Goal: Contribute content

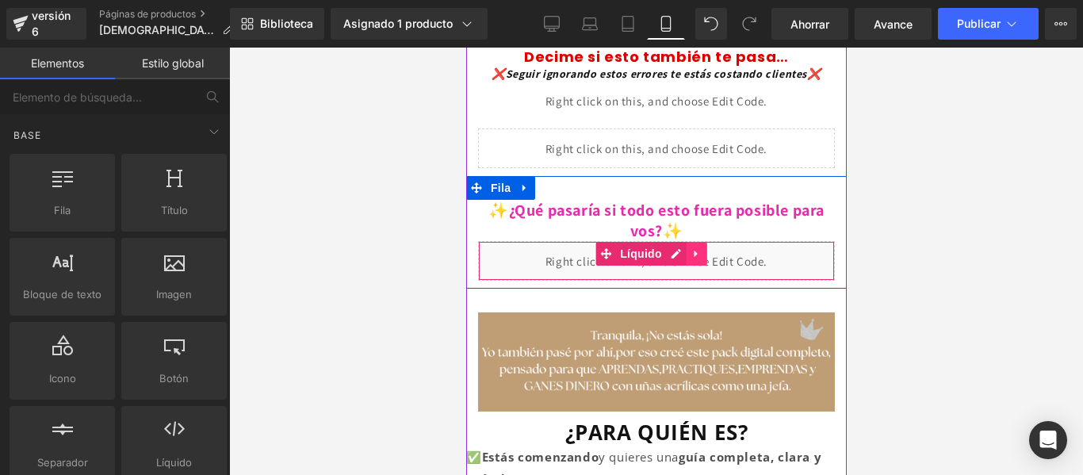
scroll to position [451, 0]
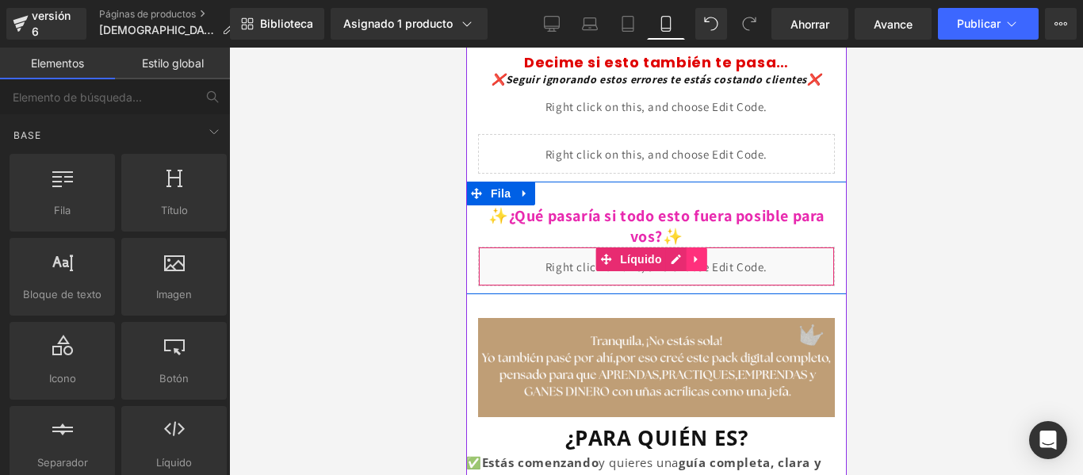
click at [693, 254] on icon at bounding box center [695, 260] width 11 height 12
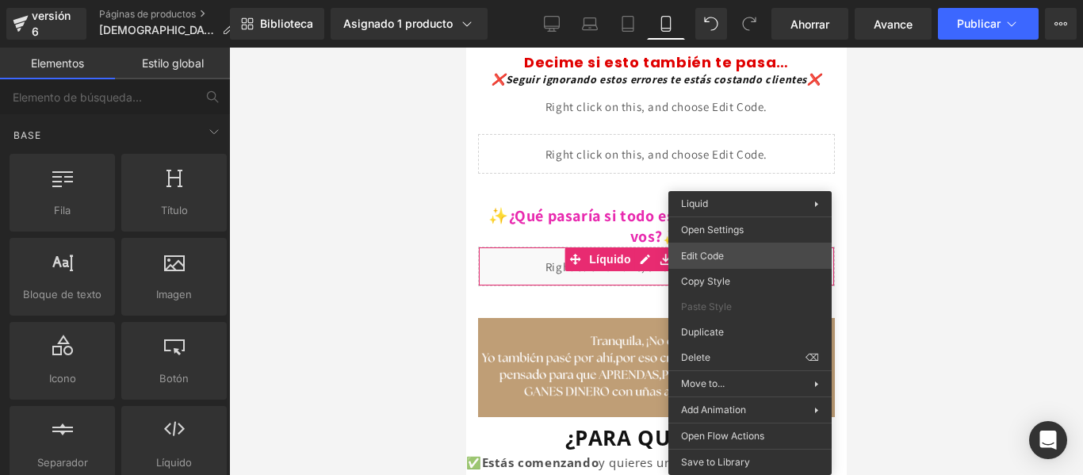
click at [716, 0] on div "Row Estás previsualizando cómo funciona el Reestilizará tu página. No puedes ed…" at bounding box center [541, 0] width 1083 height 0
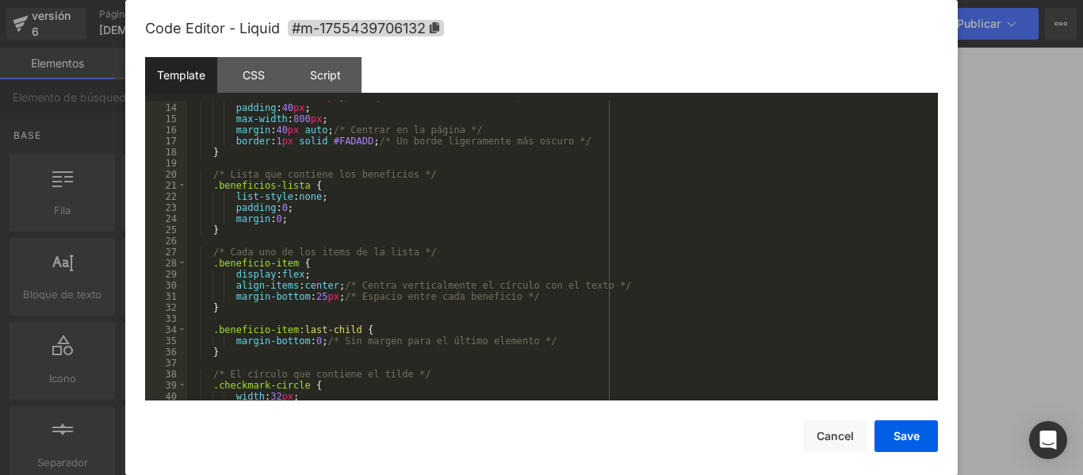
scroll to position [144, 0]
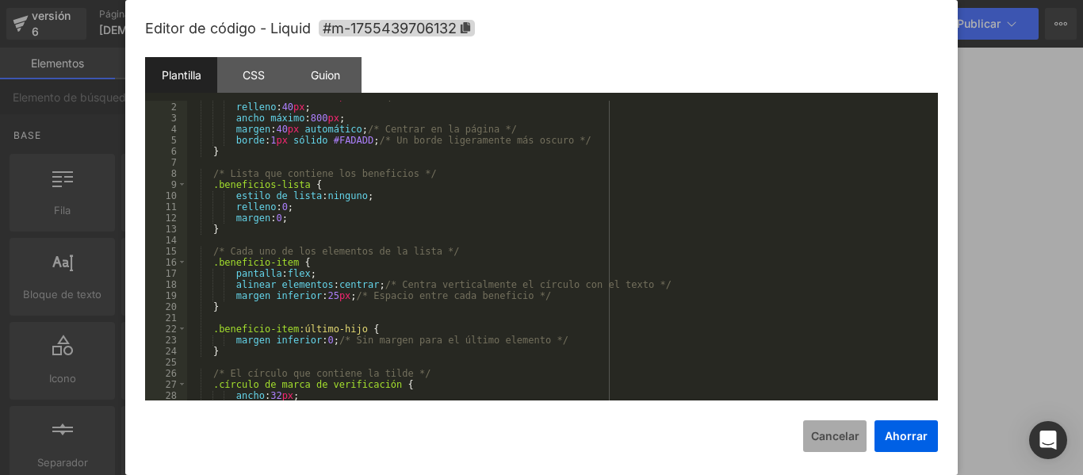
click at [835, 444] on button "Cancelar" at bounding box center [834, 436] width 63 height 32
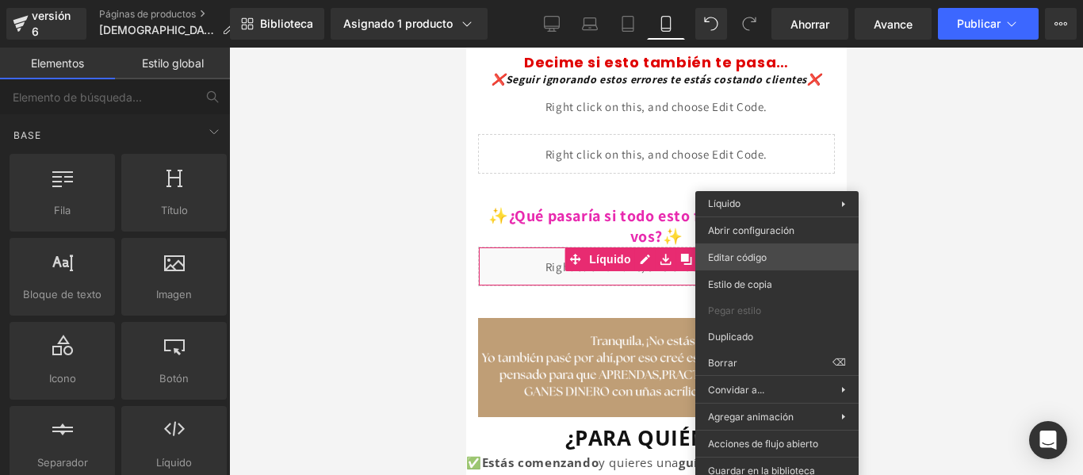
click at [762, 0] on div "Row Estás previsualizando cómo funciona el Reestilizará tu página. No puedes ed…" at bounding box center [541, 0] width 1083 height 0
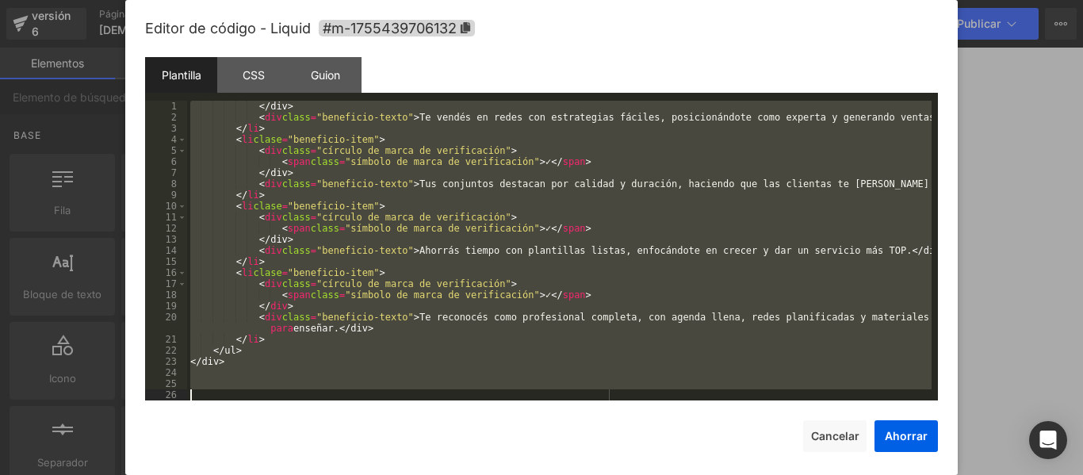
scroll to position [1187, 0]
drag, startPoint x: 194, startPoint y: 107, endPoint x: 803, endPoint y: 388, distance: 670.2
click at [803, 388] on div "</div> ​ ​ < div class = "beneficio-texto" > Te vendés en redes con estrategias…" at bounding box center [559, 262] width 744 height 322
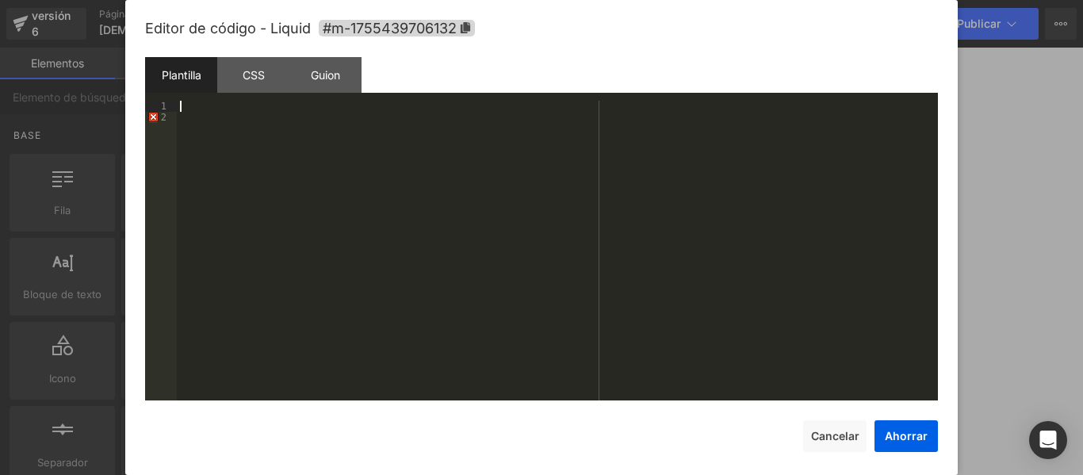
click at [203, 128] on div at bounding box center [557, 262] width 761 height 322
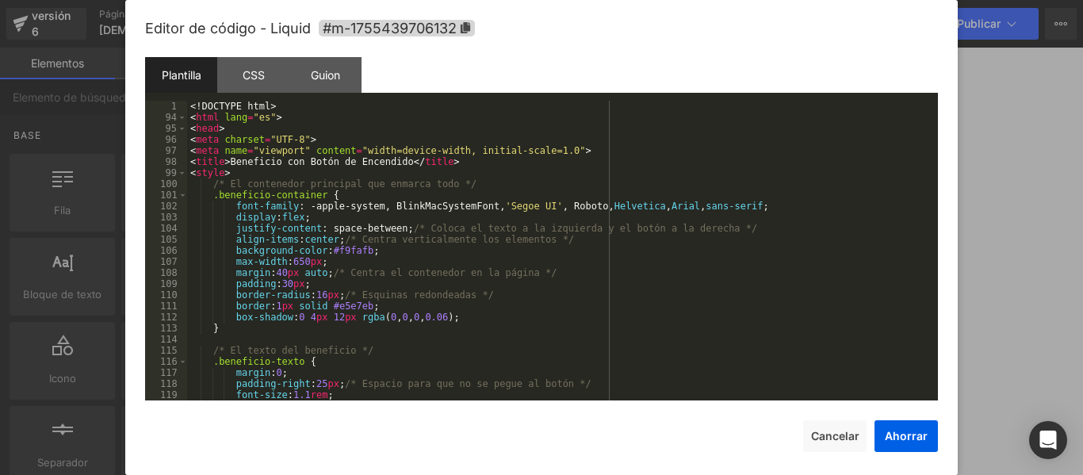
scroll to position [0, 0]
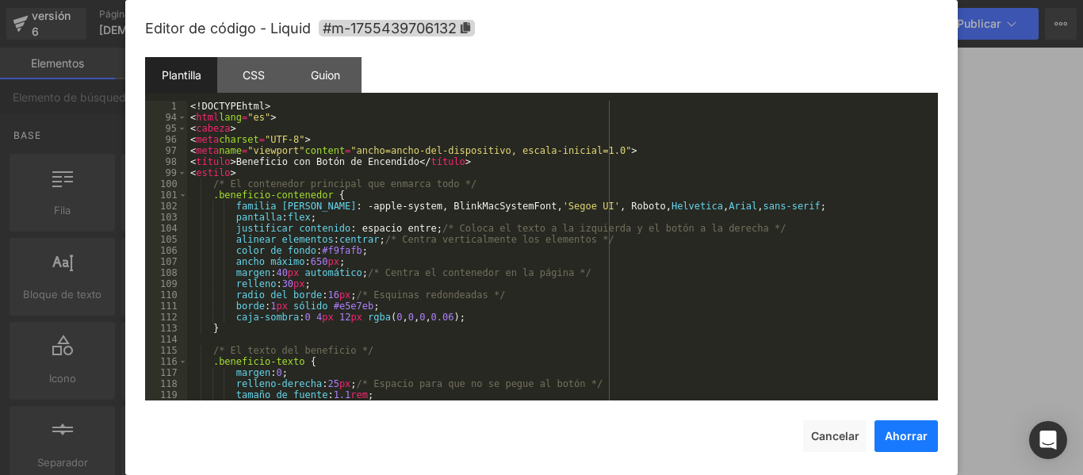
click at [900, 427] on button "Ahorrar" at bounding box center [905, 436] width 63 height 32
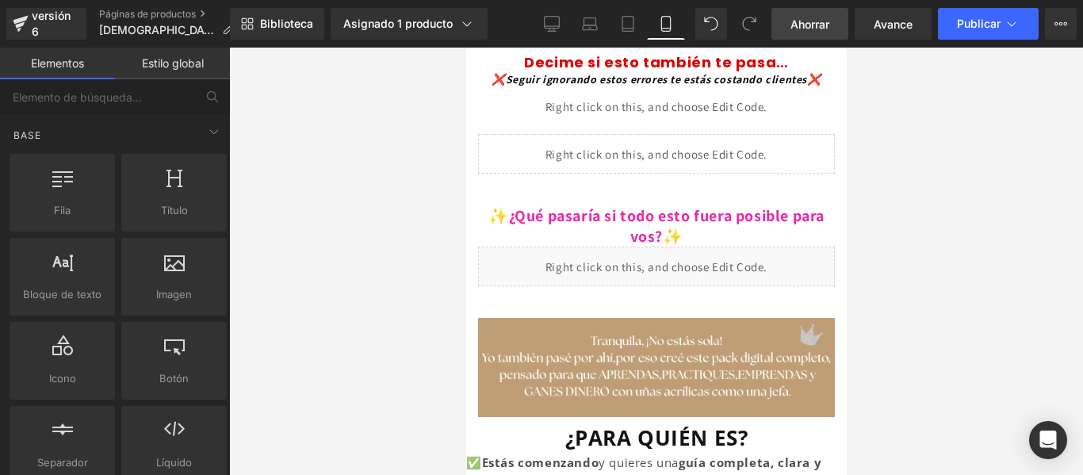
click at [793, 21] on font "Ahorrar" at bounding box center [809, 23] width 39 height 13
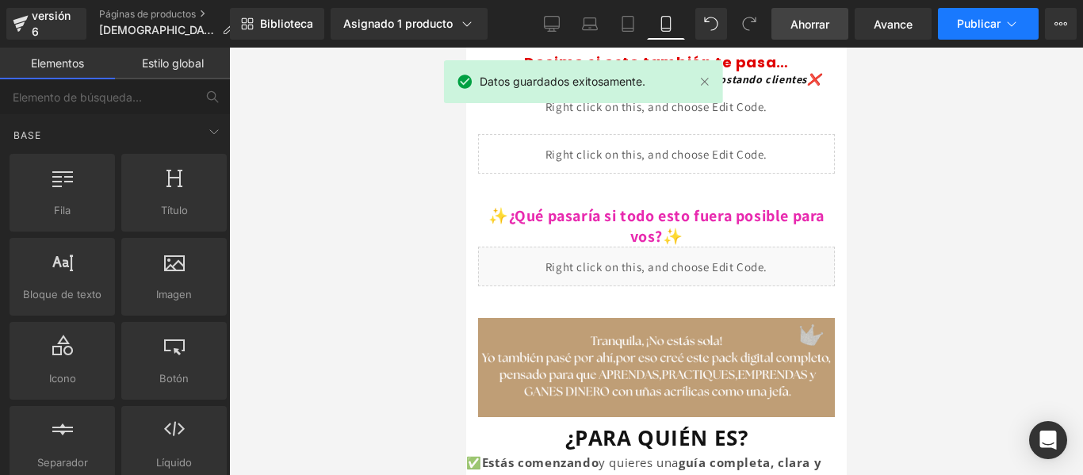
click at [974, 32] on button "Publicar" at bounding box center [988, 24] width 101 height 32
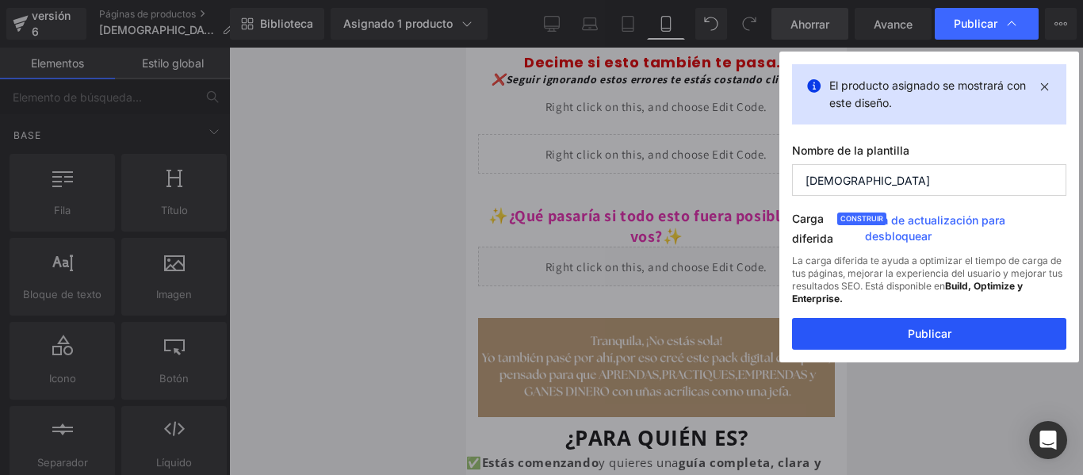
click at [938, 334] on font "Publicar" at bounding box center [929, 333] width 44 height 13
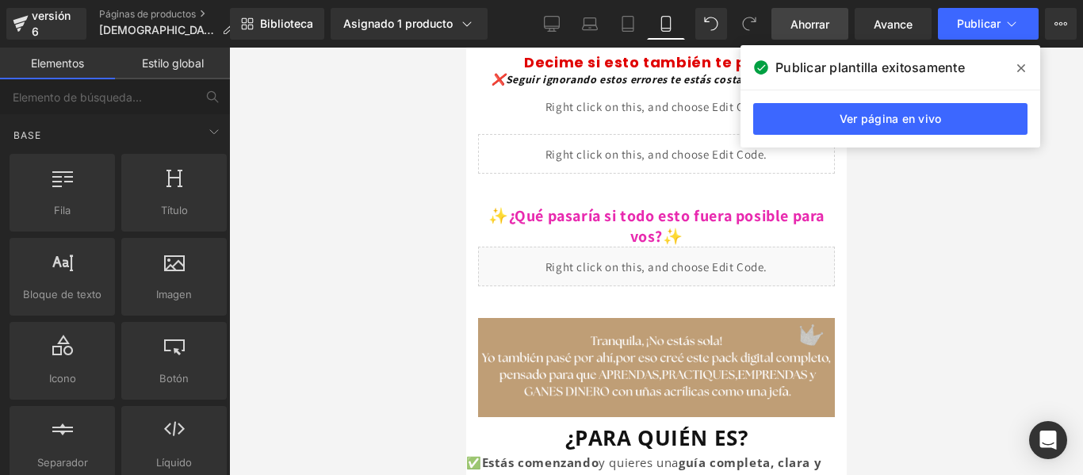
click at [1016, 72] on span at bounding box center [1020, 67] width 25 height 25
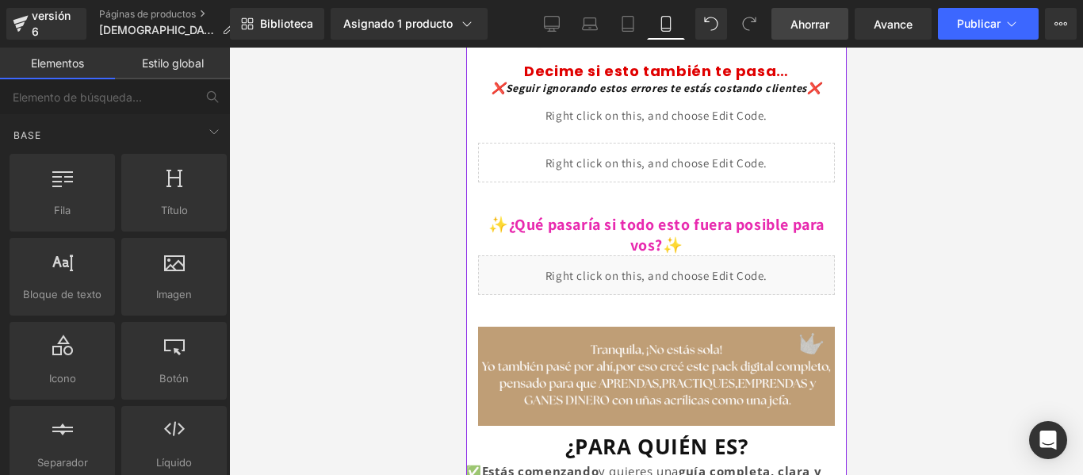
scroll to position [444, 0]
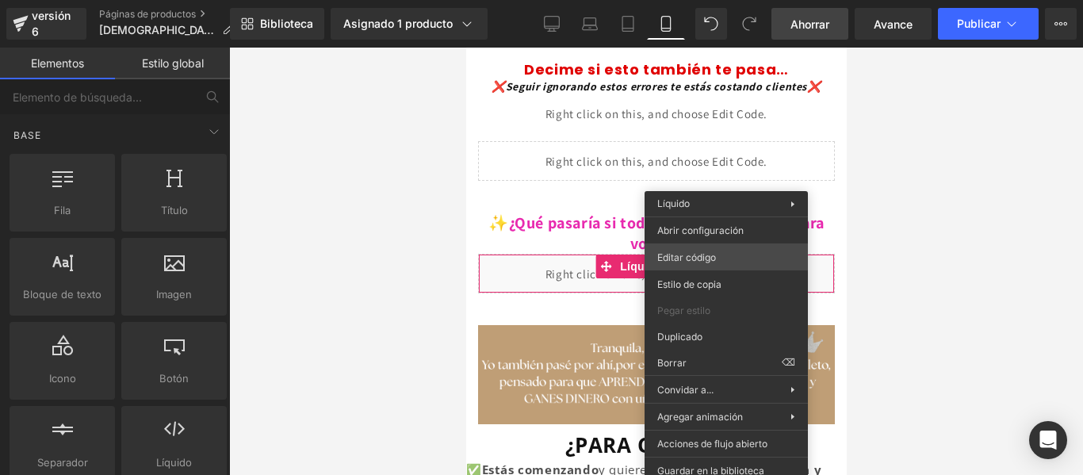
click at [709, 0] on div "Row Estás previsualizando cómo funciona el Reestilizará tu página. No puedes ed…" at bounding box center [541, 0] width 1083 height 0
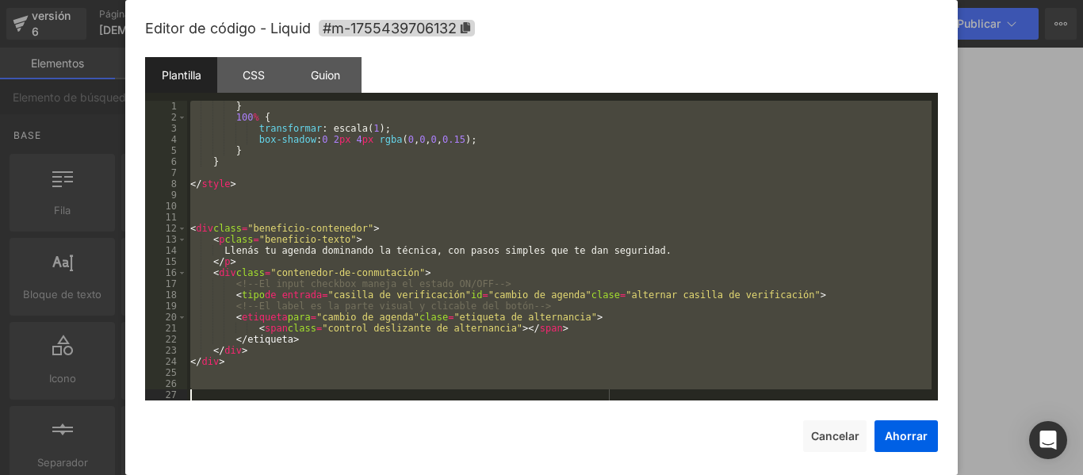
scroll to position [1021, 0]
drag, startPoint x: 189, startPoint y: 101, endPoint x: 588, endPoint y: 403, distance: 500.1
click at [588, 403] on div "Editor de código - Liquid #m-1755439706132 Plantilla CSS Guion Datos 1 2 3 4 5 …" at bounding box center [541, 251] width 793 height 502
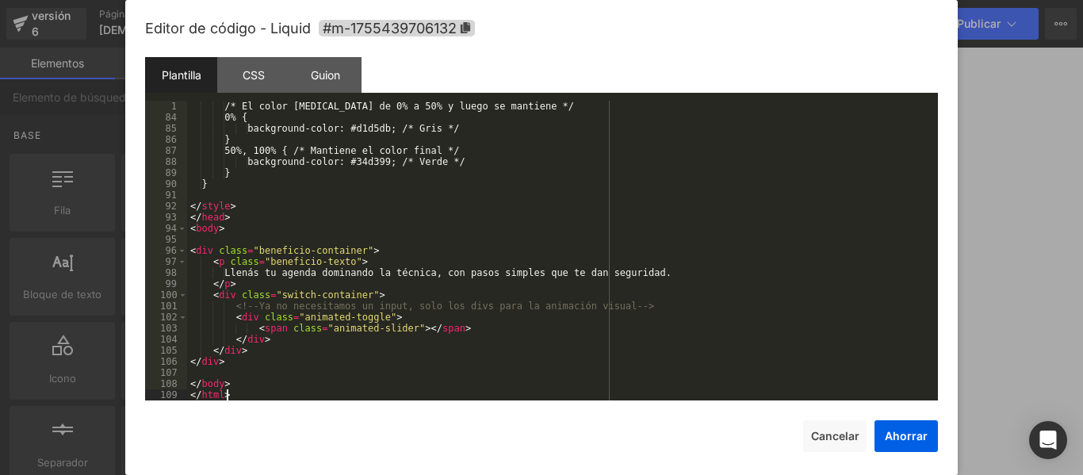
scroll to position [910, 0]
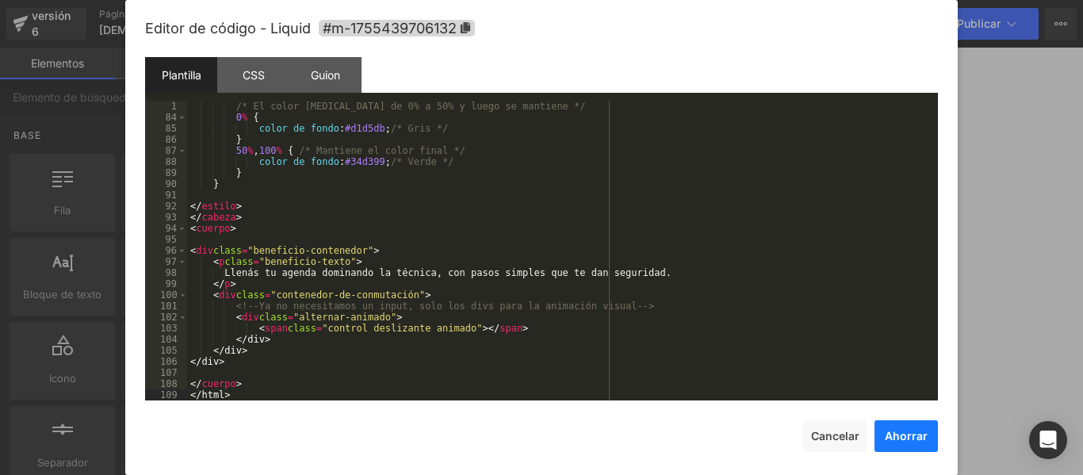
click at [904, 448] on button "Ahorrar" at bounding box center [905, 436] width 63 height 32
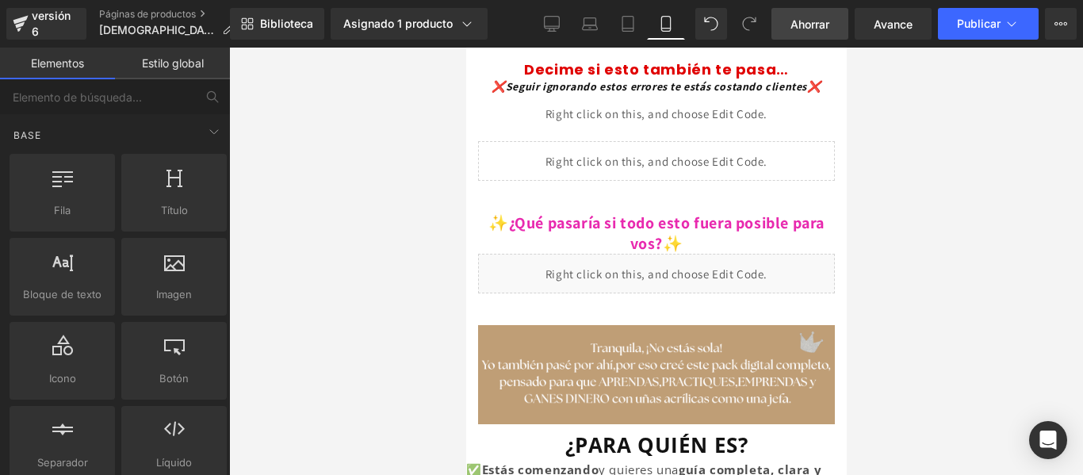
click at [814, 23] on font "Ahorrar" at bounding box center [809, 23] width 39 height 13
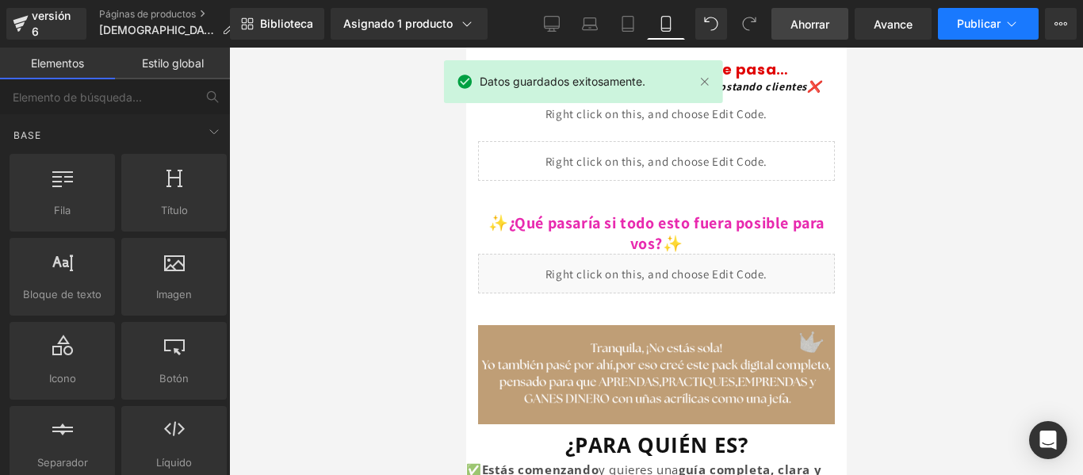
click at [1013, 20] on icon at bounding box center [1011, 24] width 16 height 16
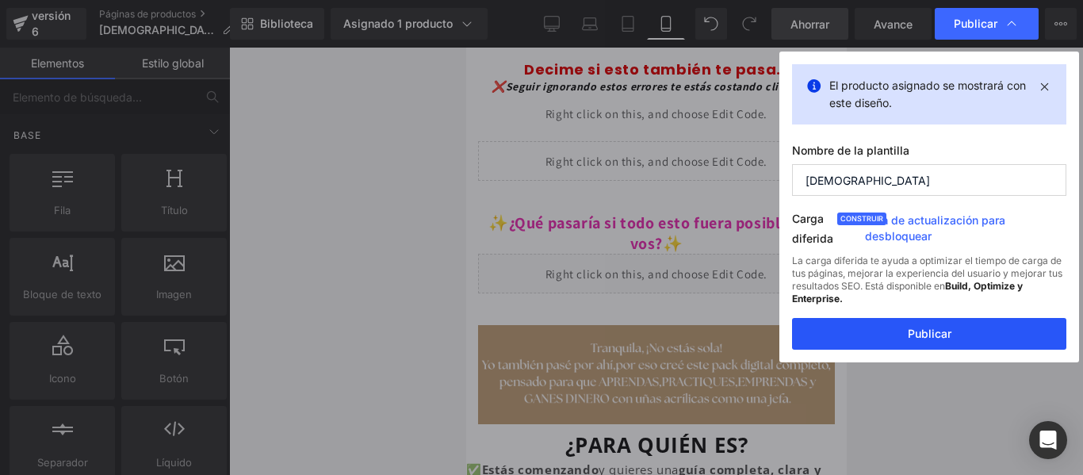
click at [934, 329] on font "Publicar" at bounding box center [929, 333] width 44 height 13
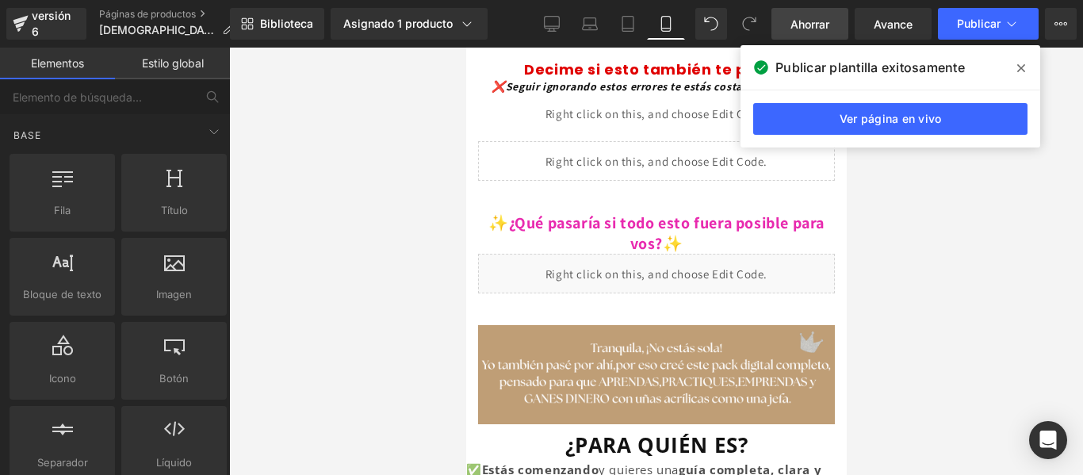
click at [388, 241] on div at bounding box center [656, 261] width 854 height 427
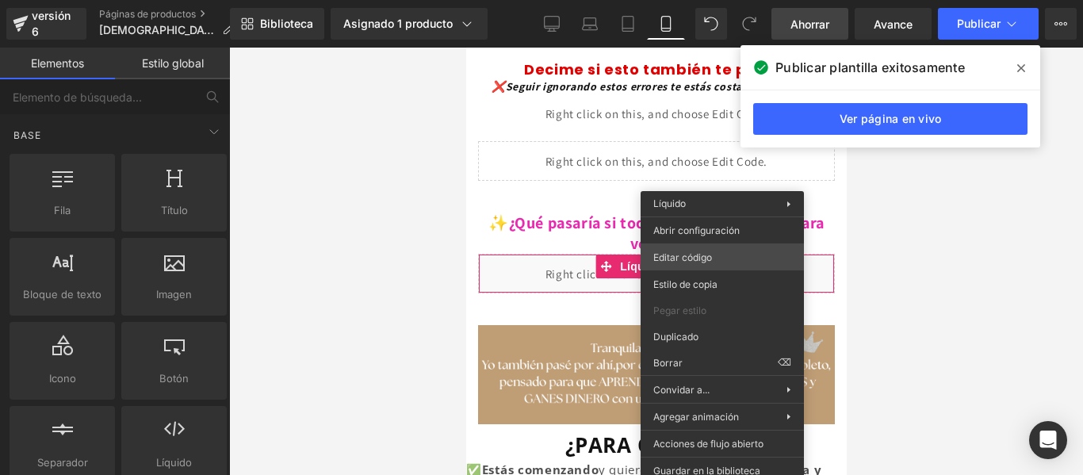
click at [705, 0] on div "Row Estás previsualizando cómo funciona el Reestilizará tu página. No puedes ed…" at bounding box center [541, 0] width 1083 height 0
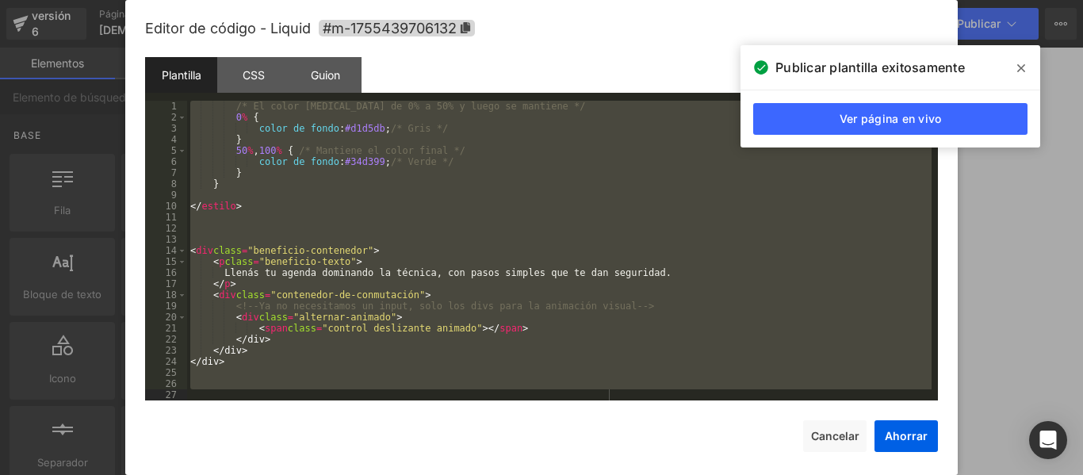
drag, startPoint x: 193, startPoint y: 105, endPoint x: 599, endPoint y: 457, distance: 536.6
click at [599, 457] on div "Editor de código - Liquid #m-1755439706132 Plantilla CSS Guion Datos 1 2 3 4 5 …" at bounding box center [541, 251] width 793 height 502
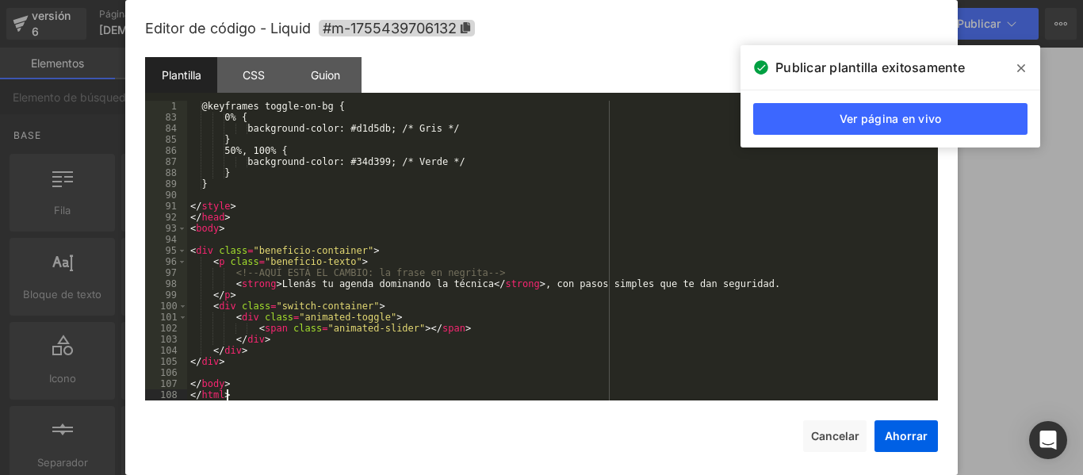
scroll to position [899, 0]
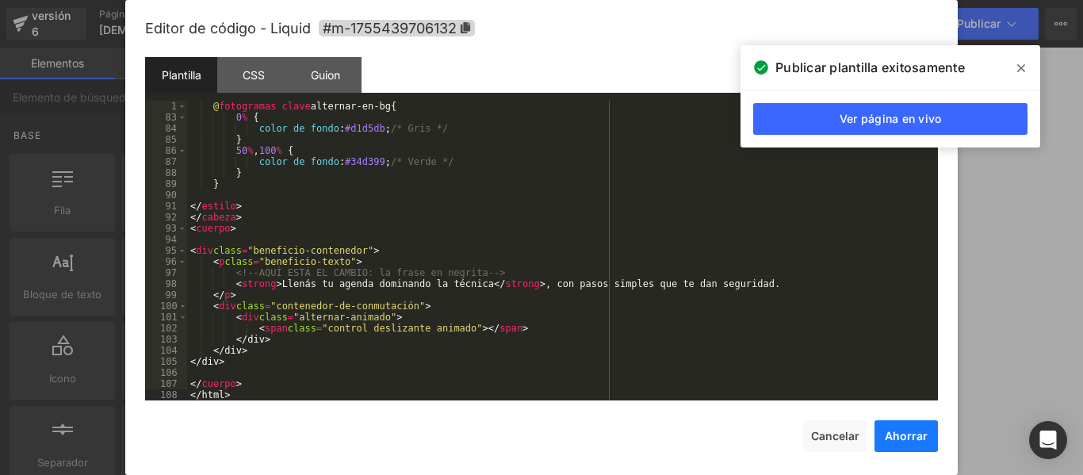
click at [921, 432] on font "Ahorrar" at bounding box center [905, 435] width 43 height 13
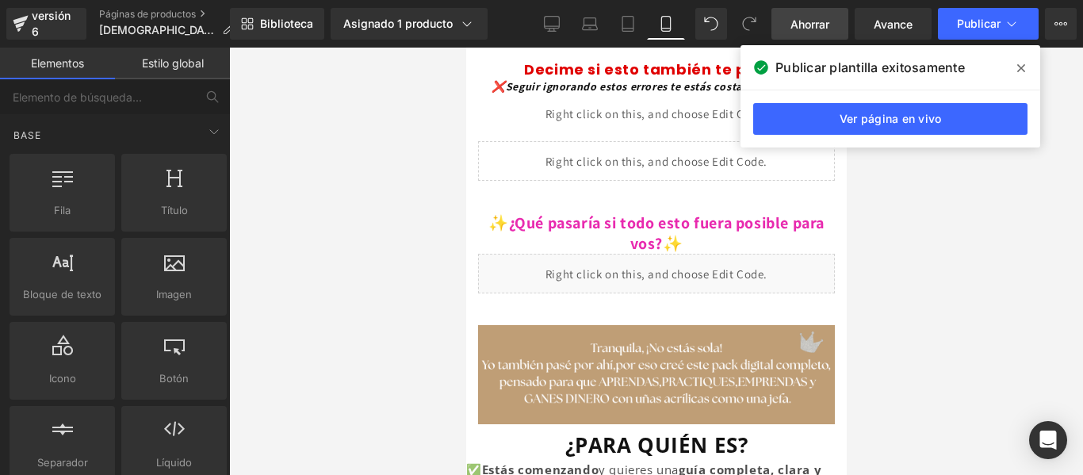
click at [1017, 69] on icon at bounding box center [1021, 68] width 8 height 13
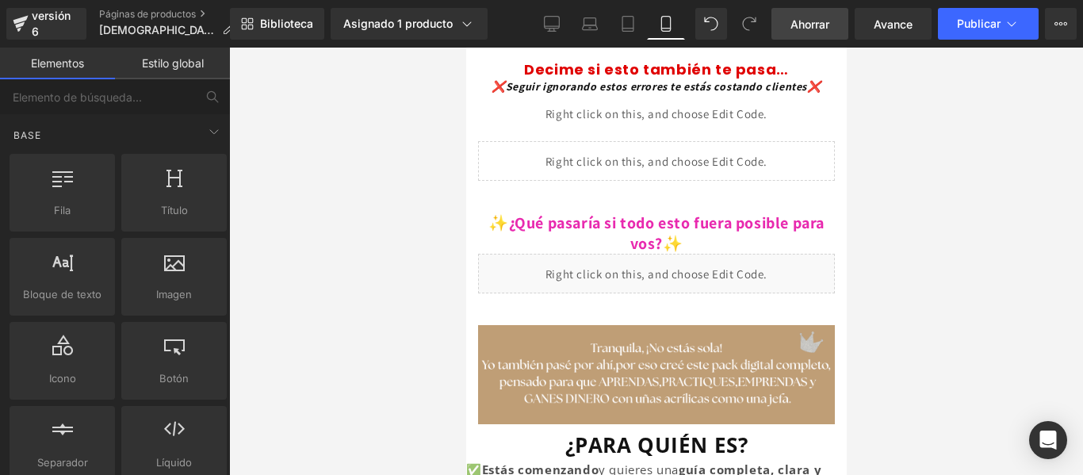
click at [812, 17] on font "Ahorrar" at bounding box center [809, 23] width 39 height 13
click at [976, 28] on font "Publicar" at bounding box center [979, 23] width 44 height 13
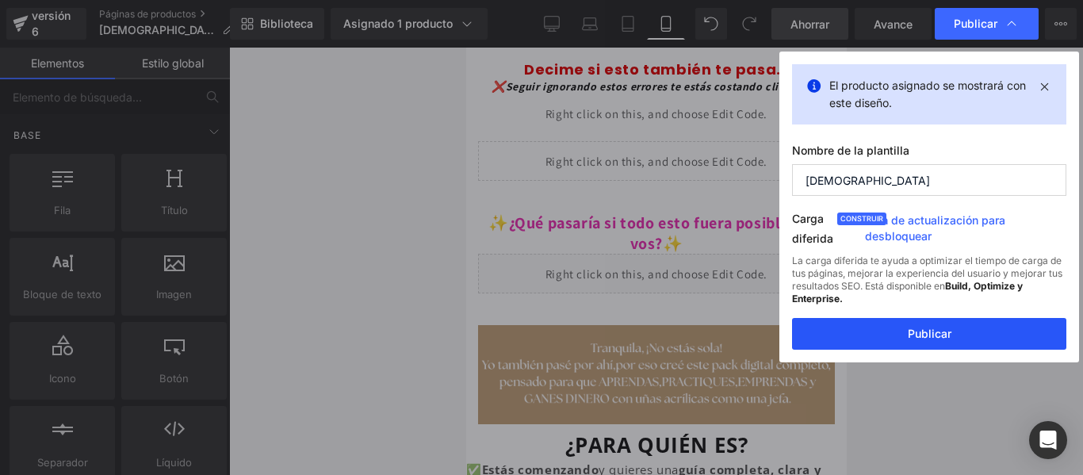
click at [939, 334] on font "Publicar" at bounding box center [929, 333] width 44 height 13
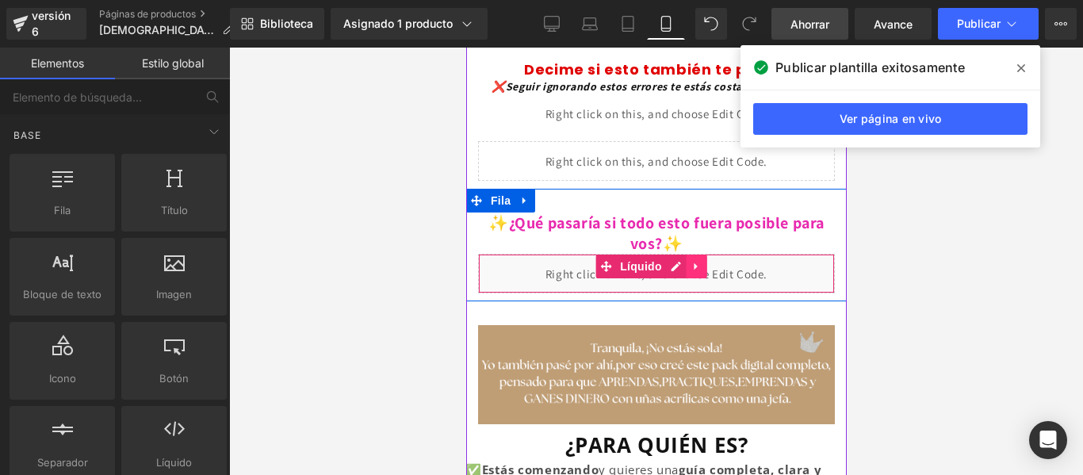
click at [693, 263] on icon at bounding box center [694, 266] width 3 height 7
click at [683, 261] on icon at bounding box center [685, 267] width 11 height 12
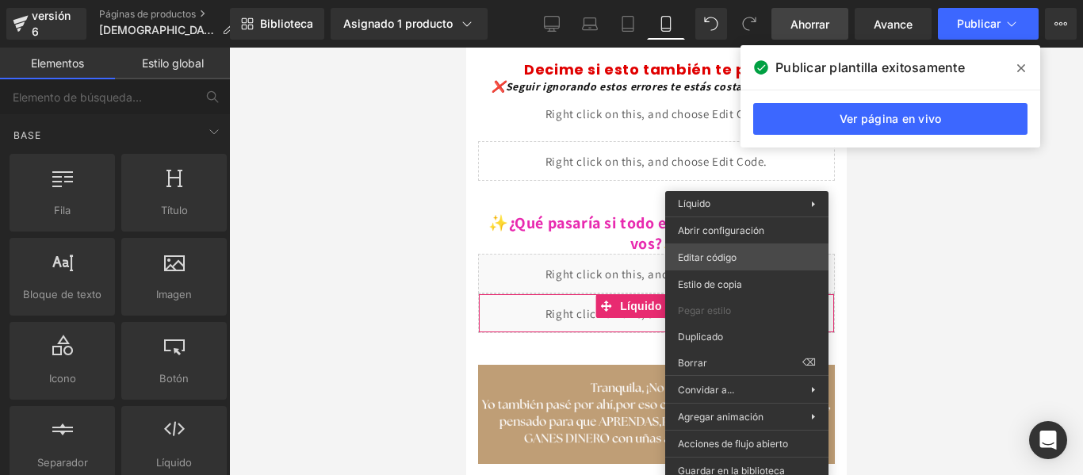
click at [733, 0] on div "Row Estás previsualizando cómo funciona el Reestilizará tu página. No puedes ed…" at bounding box center [541, 0] width 1083 height 0
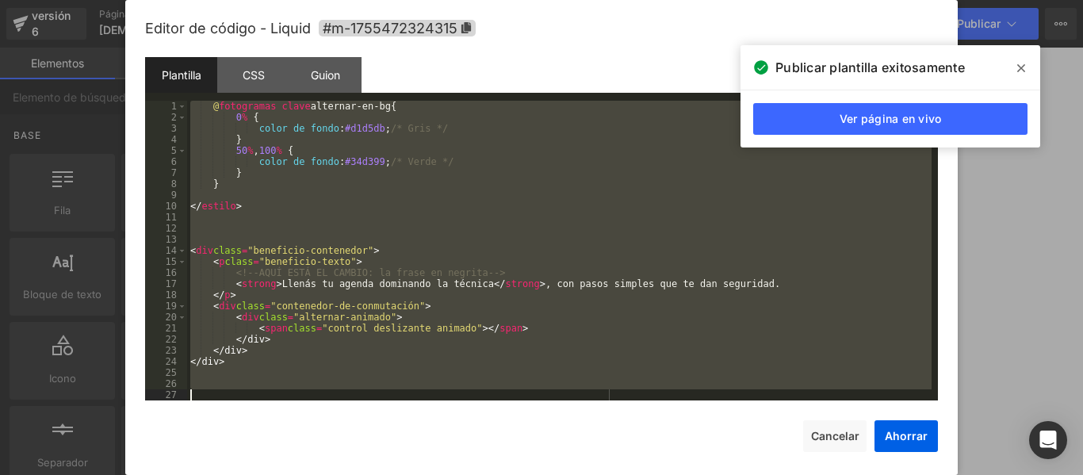
drag, startPoint x: 193, startPoint y: 104, endPoint x: 583, endPoint y: 445, distance: 518.4
click at [583, 445] on div "Editor de código - Liquid #m-1755472324315 Plantilla CSS Guion Datos 1 2 3 4 5 …" at bounding box center [541, 251] width 793 height 502
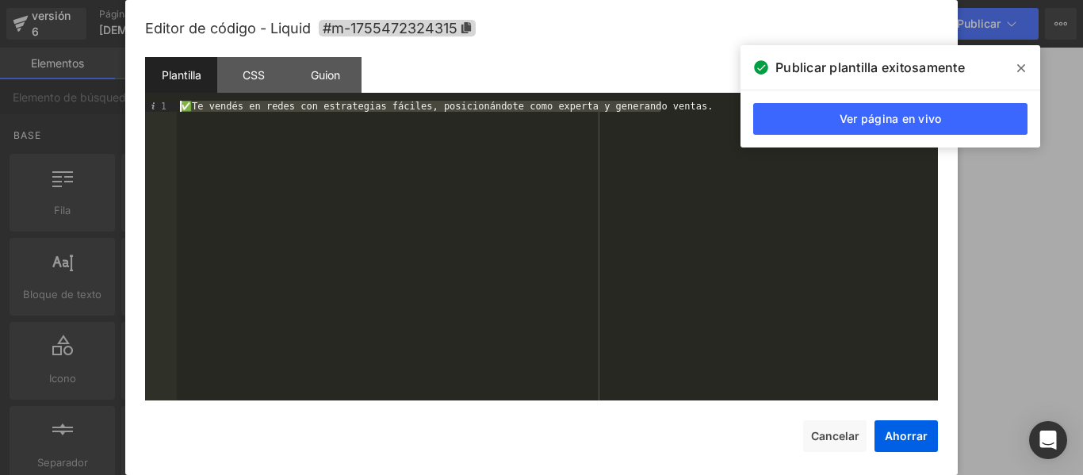
drag, startPoint x: 690, startPoint y: 111, endPoint x: 155, endPoint y: 95, distance: 534.4
click at [155, 95] on div "Plantilla CSS Guion Datos 1 ✅Te vendés en redes con estrategias fáciles, posici…" at bounding box center [541, 228] width 793 height 343
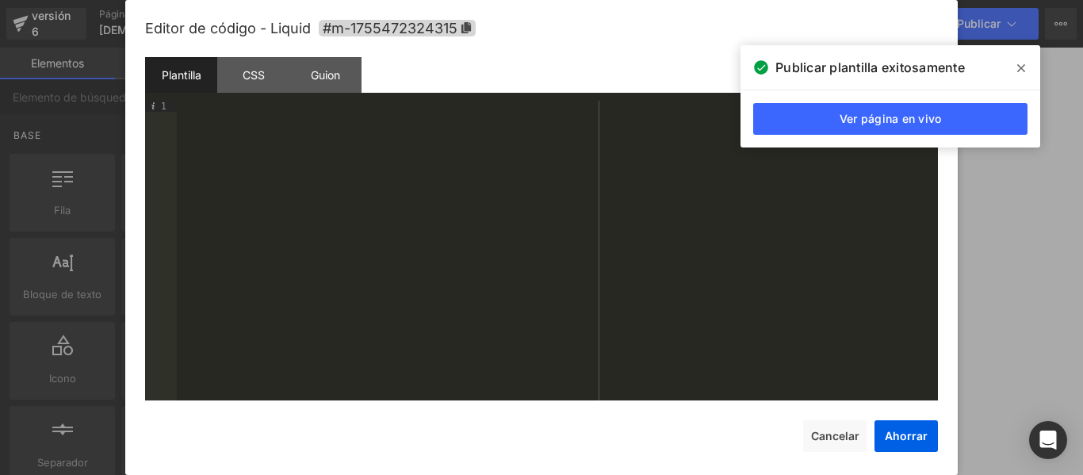
click at [243, 116] on div at bounding box center [557, 262] width 761 height 322
click at [1025, 71] on span at bounding box center [1020, 67] width 25 height 25
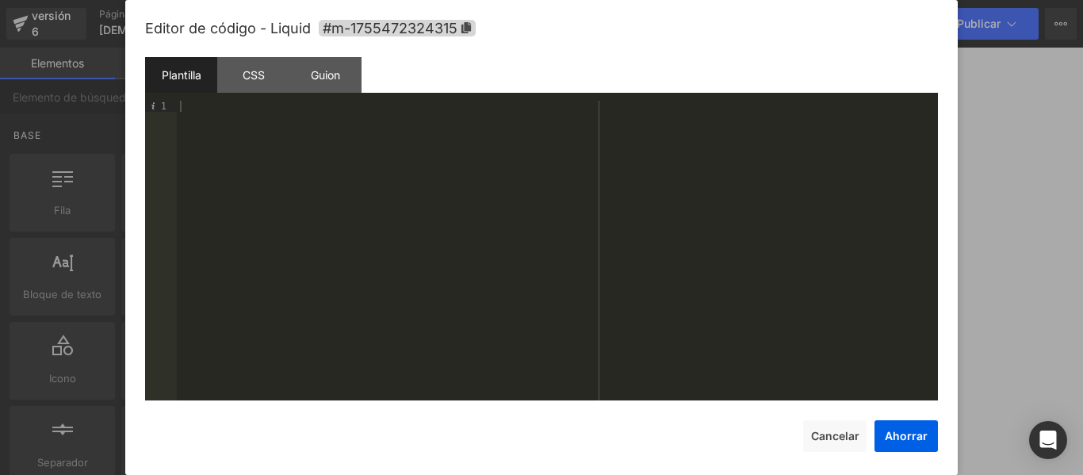
click at [216, 115] on div at bounding box center [557, 262] width 761 height 322
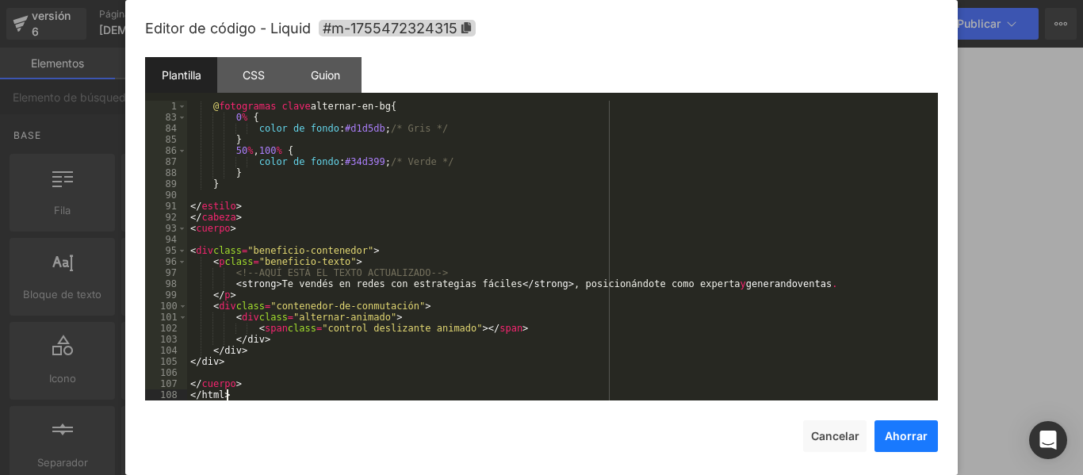
click at [900, 441] on font "Ahorrar" at bounding box center [905, 435] width 43 height 13
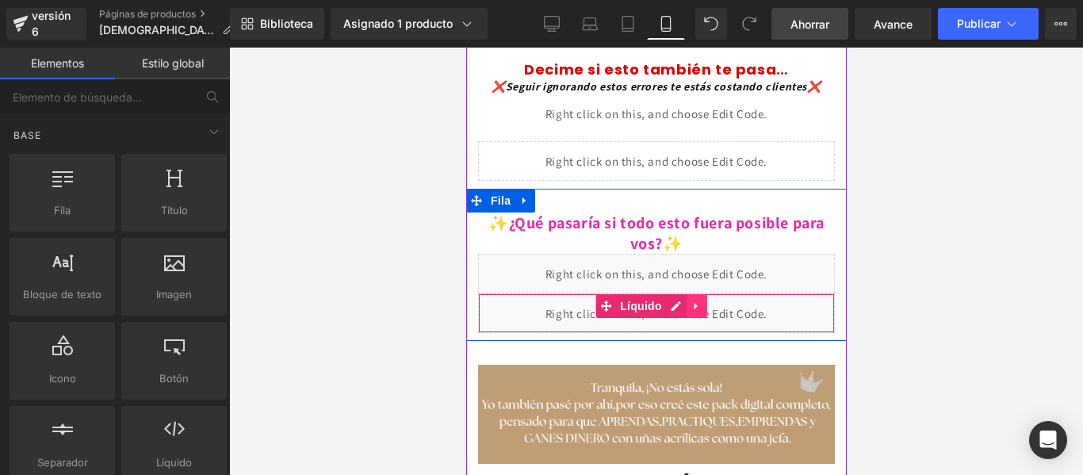
click at [699, 300] on icon at bounding box center [695, 306] width 11 height 12
click at [682, 300] on icon at bounding box center [685, 305] width 11 height 11
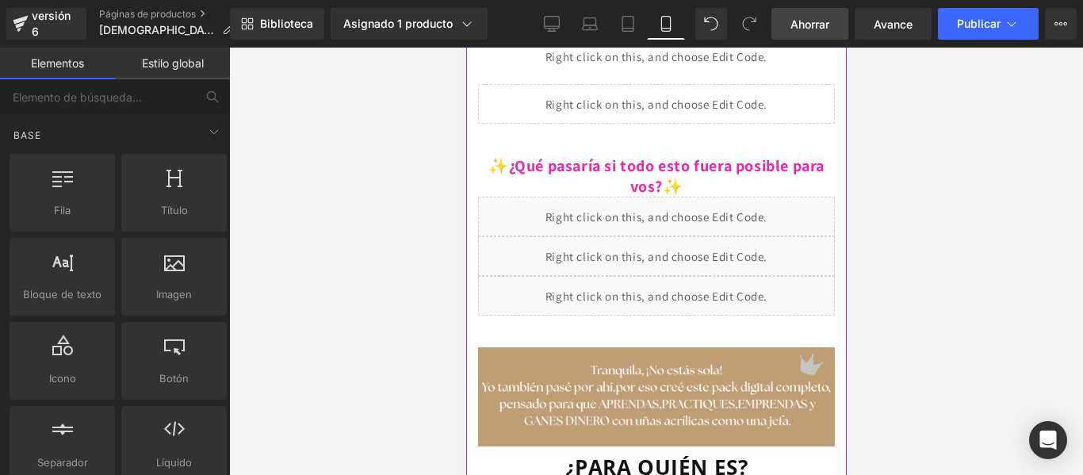
scroll to position [481, 0]
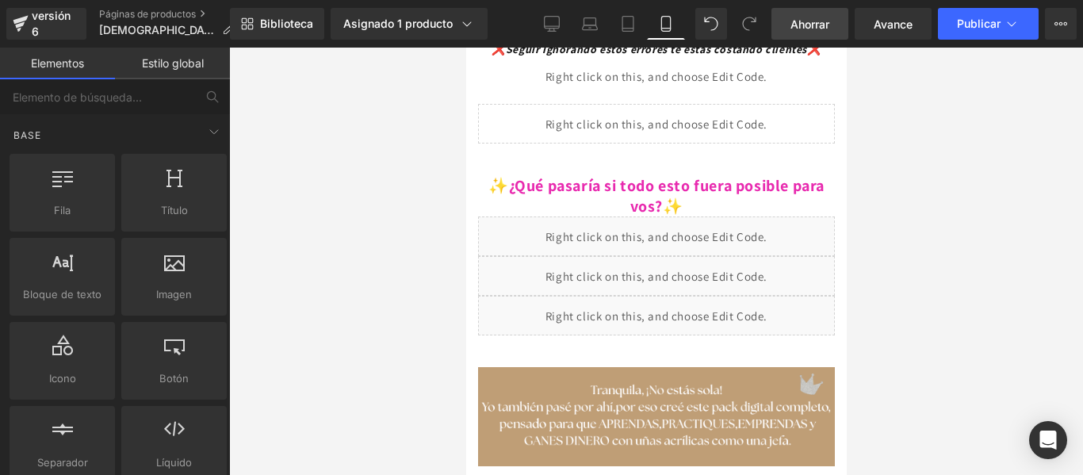
click at [802, 31] on span "Ahorrar" at bounding box center [809, 24] width 39 height 17
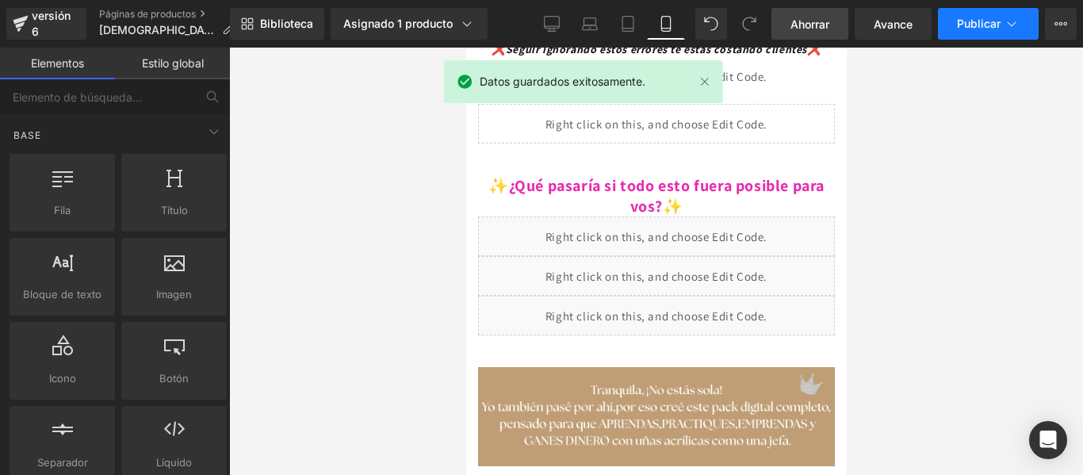
click at [987, 18] on font "Publicar" at bounding box center [979, 23] width 44 height 13
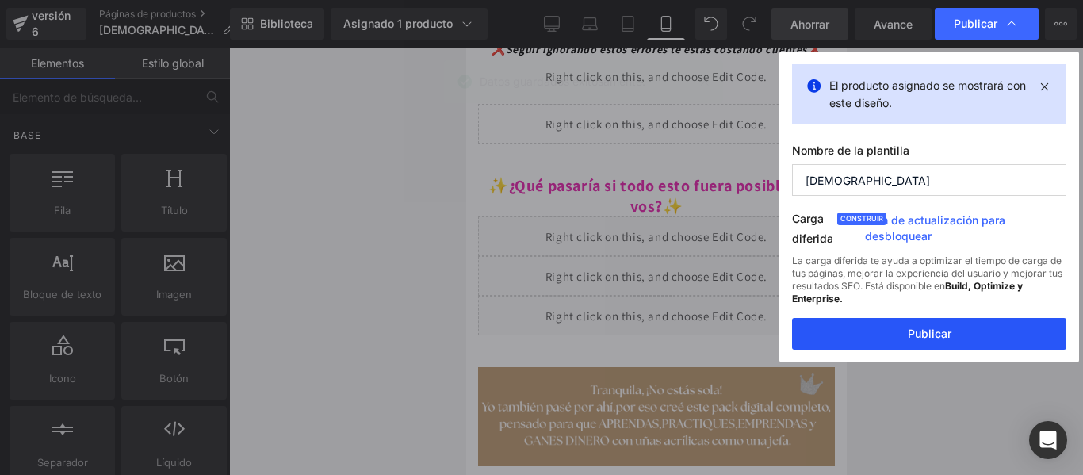
click at [932, 328] on font "Publicar" at bounding box center [929, 333] width 44 height 13
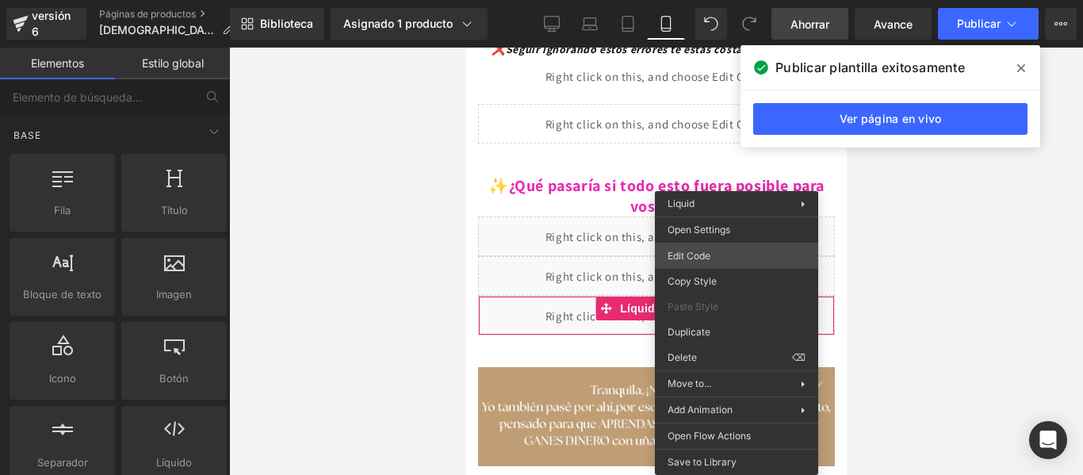
click at [725, 0] on div "Row Estás previsualizando cómo funciona el Reestilizará tu página. No puedes ed…" at bounding box center [541, 0] width 1083 height 0
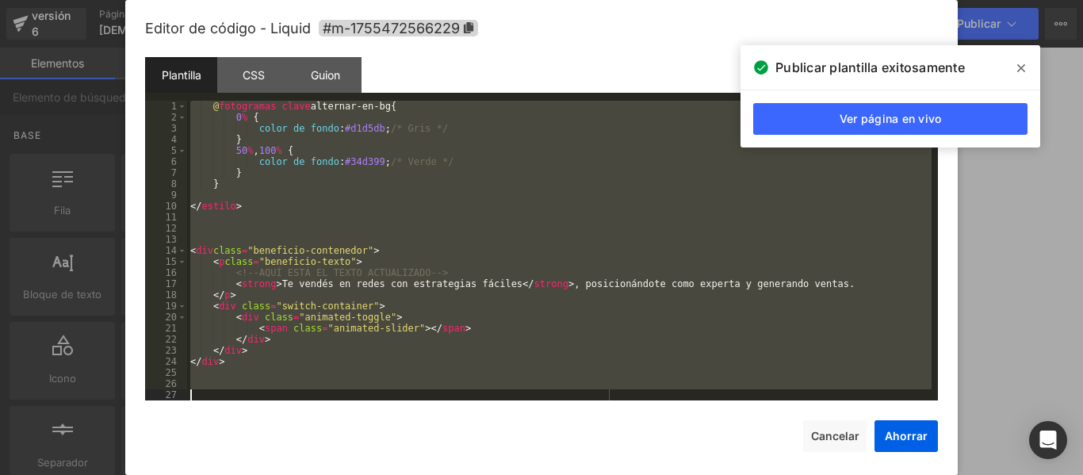
scroll to position [899, 0]
drag, startPoint x: 193, startPoint y: 103, endPoint x: 578, endPoint y: 410, distance: 492.4
click at [578, 410] on div "Editor de código - Liquid #m-1755472566229 Plantilla CSS Guion Datos 1 2 3 4 5 …" at bounding box center [541, 251] width 793 height 502
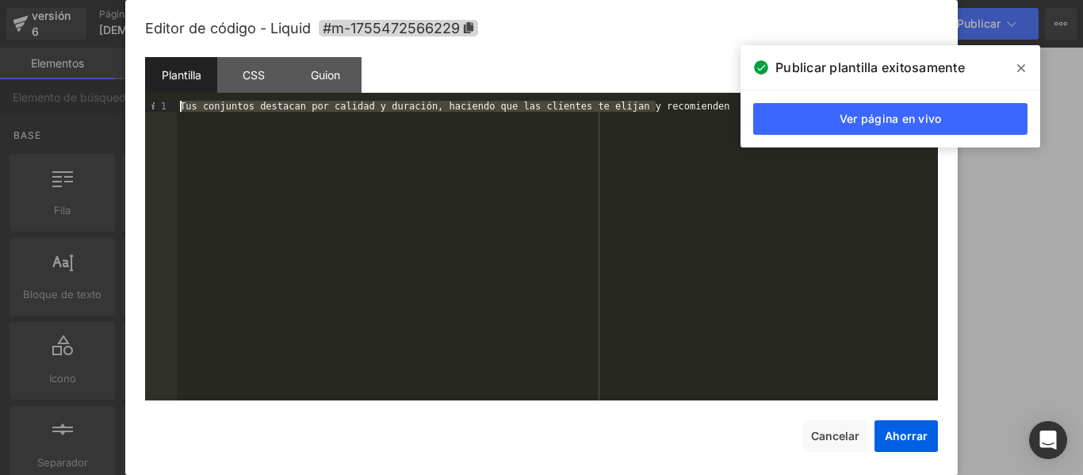
drag, startPoint x: 700, startPoint y: 110, endPoint x: 162, endPoint y: 105, distance: 538.2
click at [162, 105] on pre "1 Tus conjuntos destacan por calidad y duración, haciendo que las clientes te e…" at bounding box center [541, 251] width 793 height 300
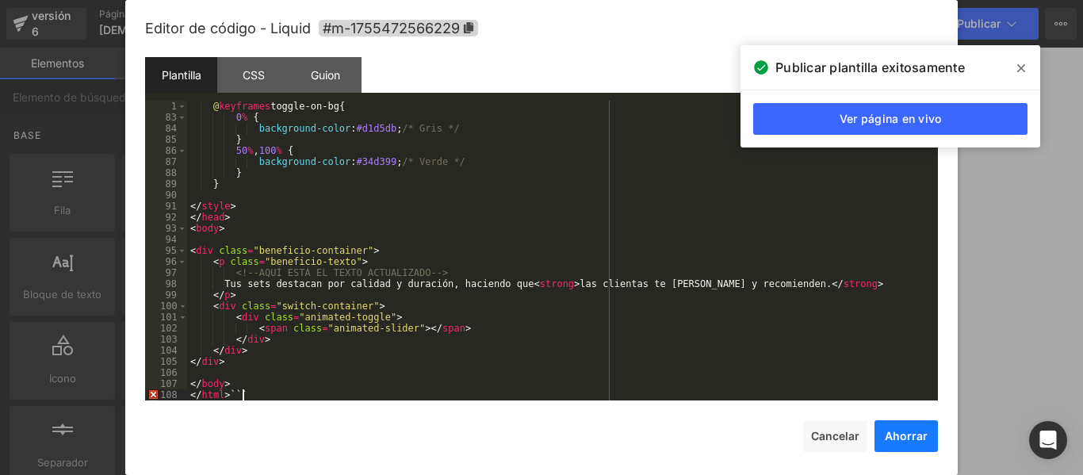
click at [916, 432] on font "Ahorrar" at bounding box center [905, 435] width 43 height 13
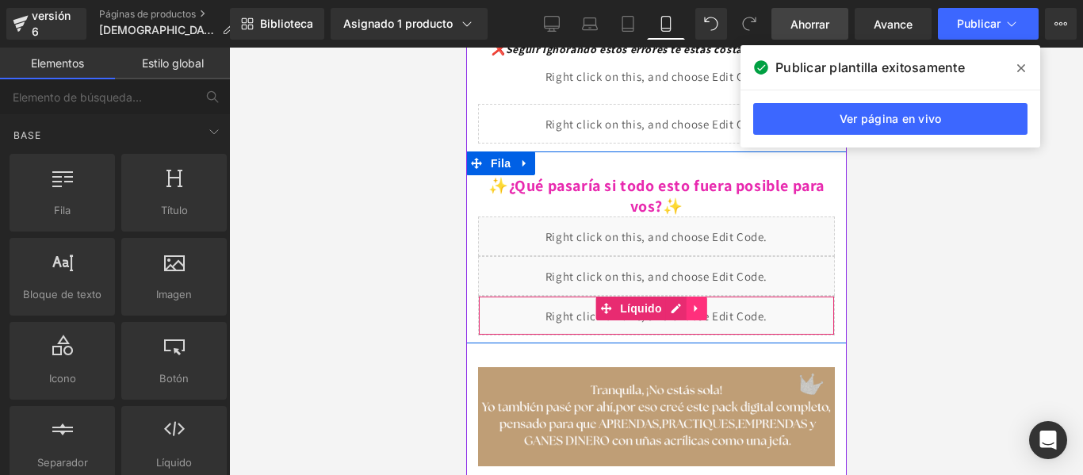
click at [691, 303] on icon at bounding box center [695, 309] width 11 height 12
click at [686, 303] on icon at bounding box center [685, 308] width 11 height 11
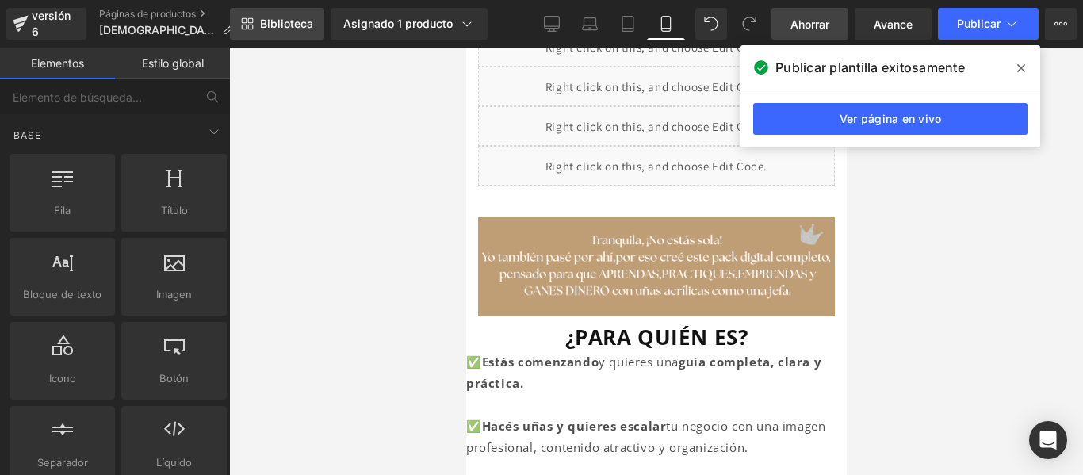
scroll to position [490, 0]
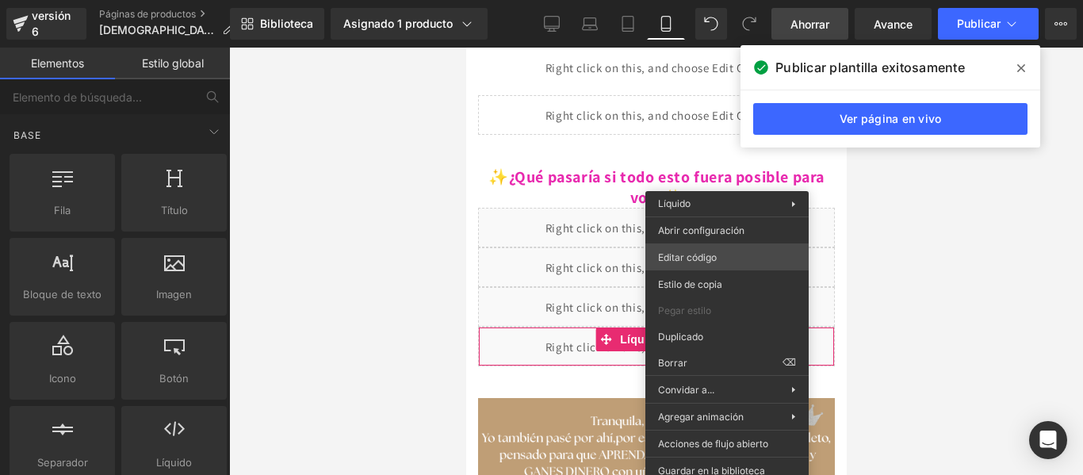
click at [722, 0] on div "Row Estás previsualizando cómo funciona el Reestilizará tu página. No puedes ed…" at bounding box center [541, 0] width 1083 height 0
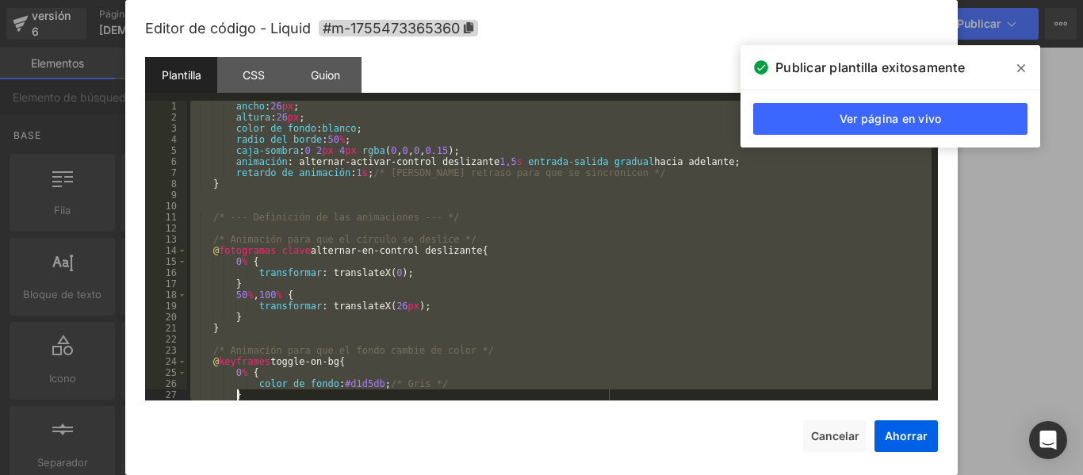
scroll to position [644, 0]
drag, startPoint x: 191, startPoint y: 101, endPoint x: 540, endPoint y: 394, distance: 455.1
click at [540, 394] on div "ancho : 26 px ; altura : 26 px ; color de fondo : blanco ; radio del borde : 50…" at bounding box center [559, 262] width 744 height 322
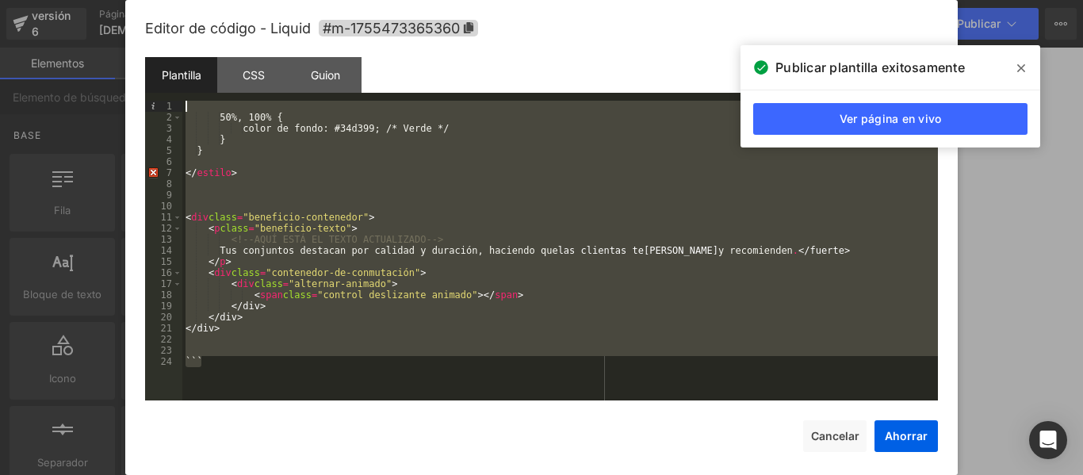
drag, startPoint x: 415, startPoint y: 368, endPoint x: 173, endPoint y: 78, distance: 377.5
click at [173, 78] on div "Plantilla CSS Guion Datos 1 2 3 4 5 6 7 8 9 10 11 12 13 14 15 16 17 18 19 20 21…" at bounding box center [541, 228] width 793 height 343
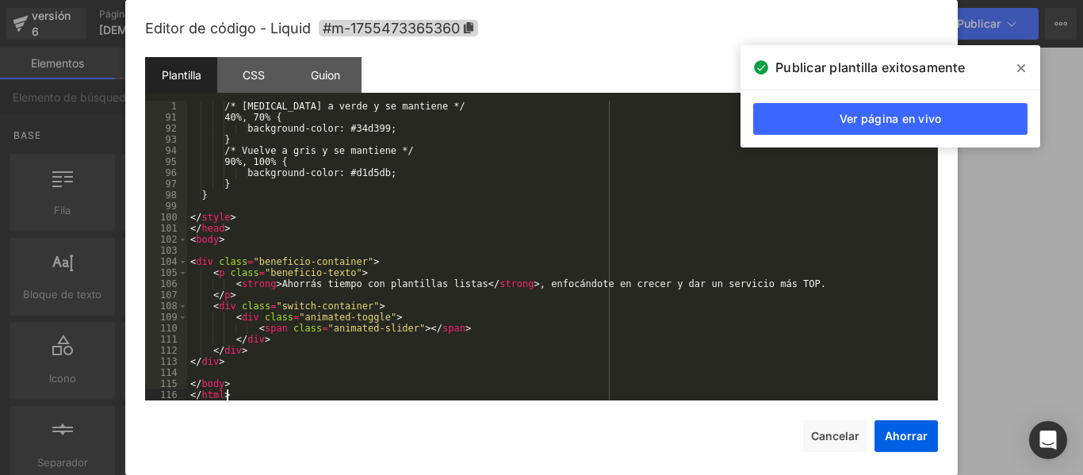
scroll to position [988, 0]
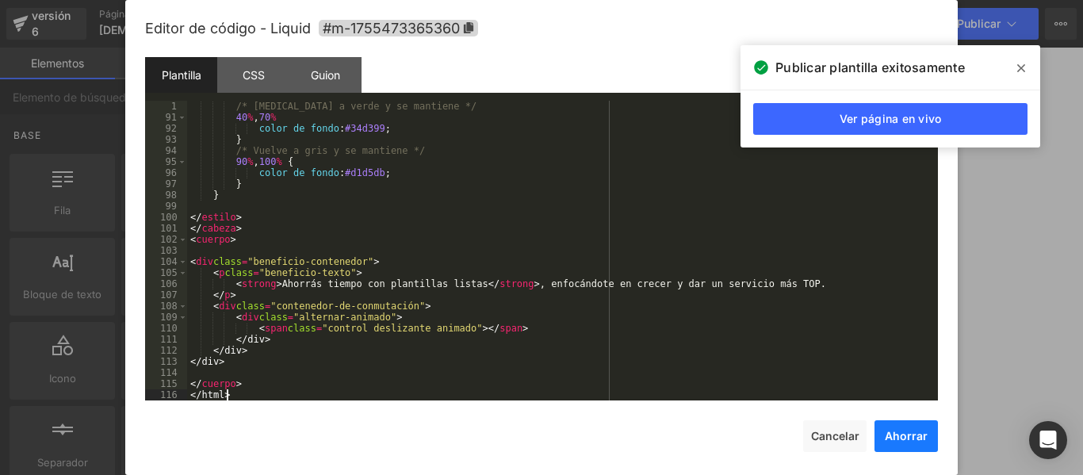
click at [913, 437] on font "Ahorrar" at bounding box center [905, 435] width 43 height 13
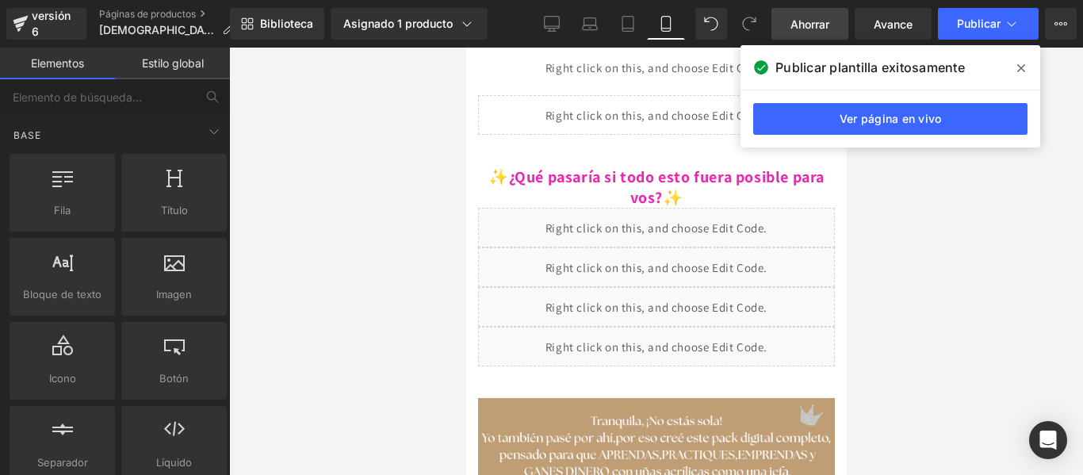
click at [1021, 70] on icon at bounding box center [1021, 68] width 8 height 13
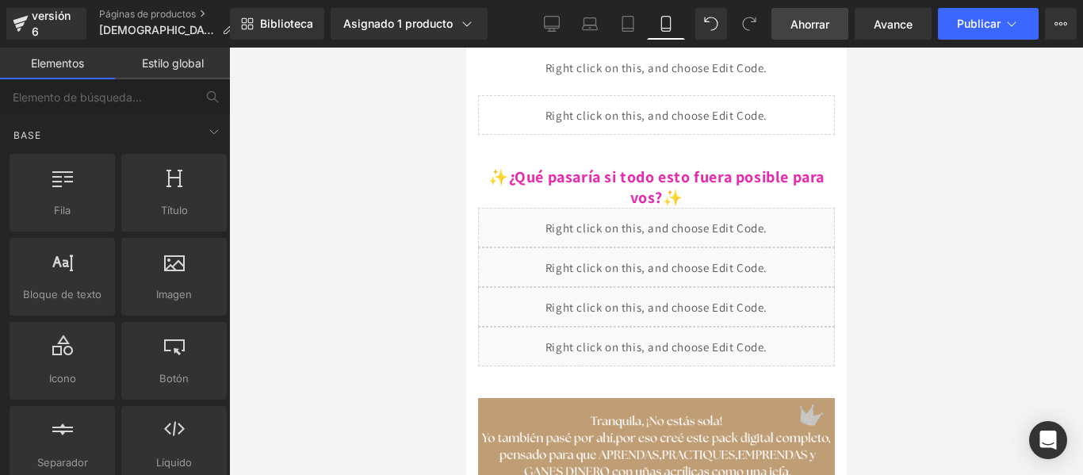
click at [816, 16] on span "Ahorrar" at bounding box center [809, 24] width 39 height 17
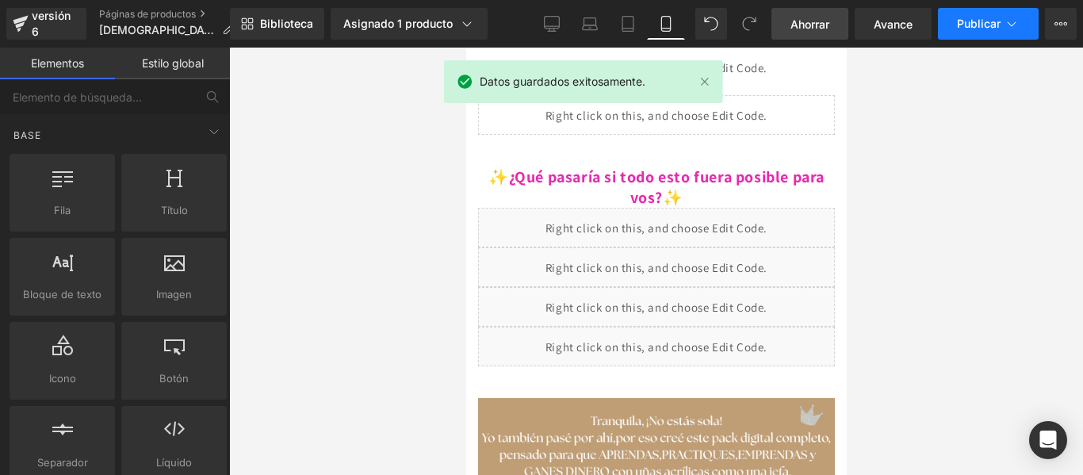
click at [977, 18] on font "Publicar" at bounding box center [979, 23] width 44 height 13
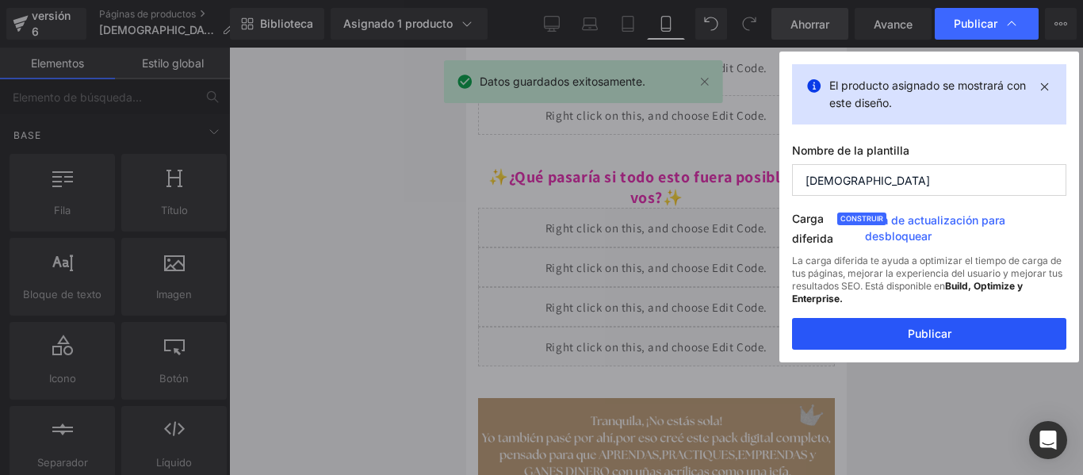
click at [953, 336] on button "Publicar" at bounding box center [929, 334] width 274 height 32
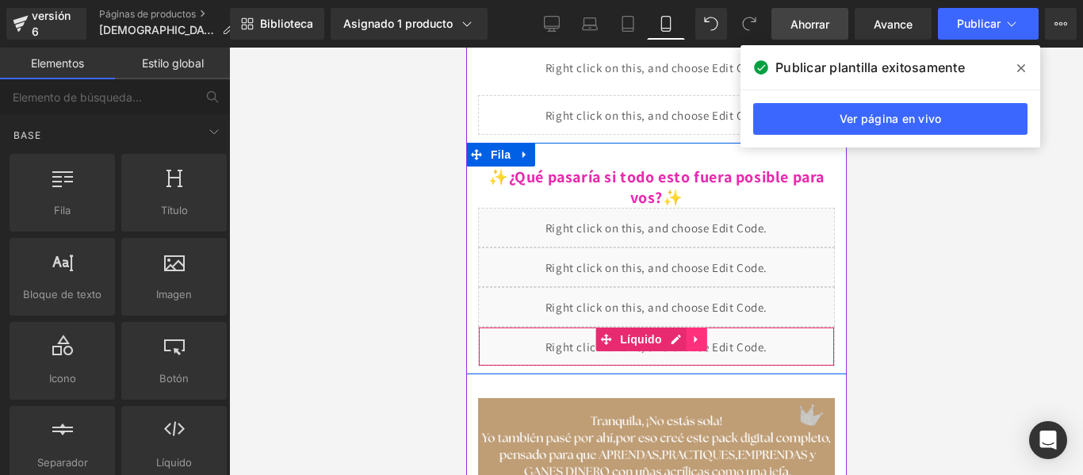
click at [699, 334] on icon at bounding box center [695, 340] width 11 height 12
click at [687, 334] on icon at bounding box center [685, 339] width 11 height 11
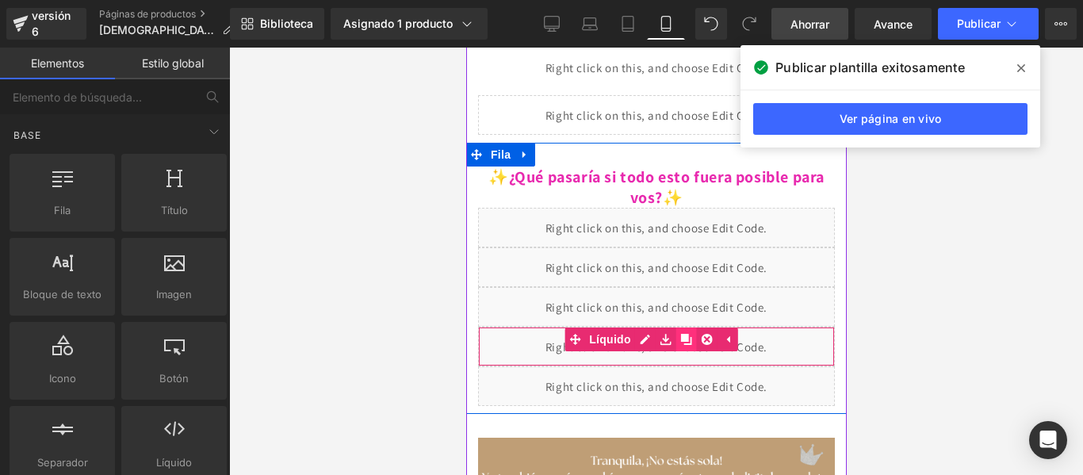
scroll to position [667, 0]
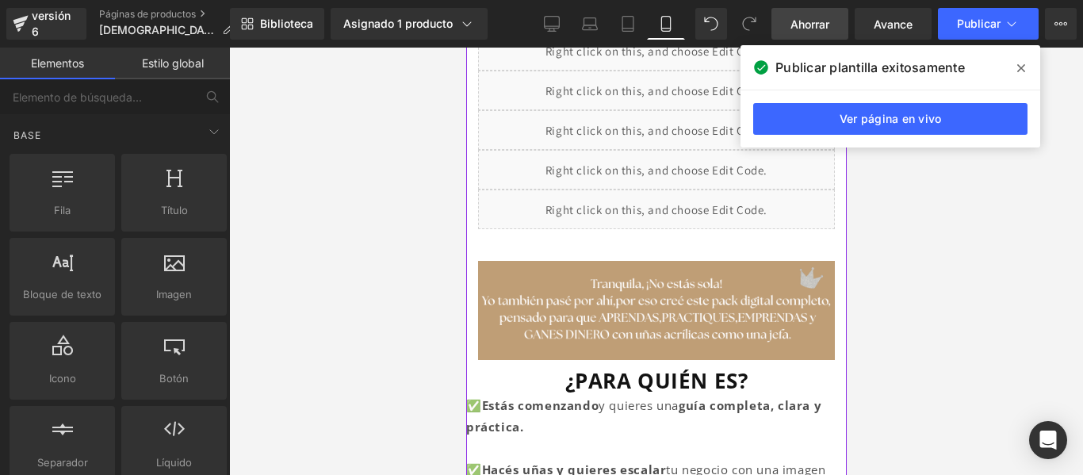
click at [695, 189] on div "Líquido" at bounding box center [655, 170] width 357 height 40
drag, startPoint x: 747, startPoint y: 241, endPoint x: 984, endPoint y: 309, distance: 246.6
click at [732, 0] on div "Row Estás previsualizando cómo funciona el Reestilizará tu página. No puedes ed…" at bounding box center [541, 0] width 1083 height 0
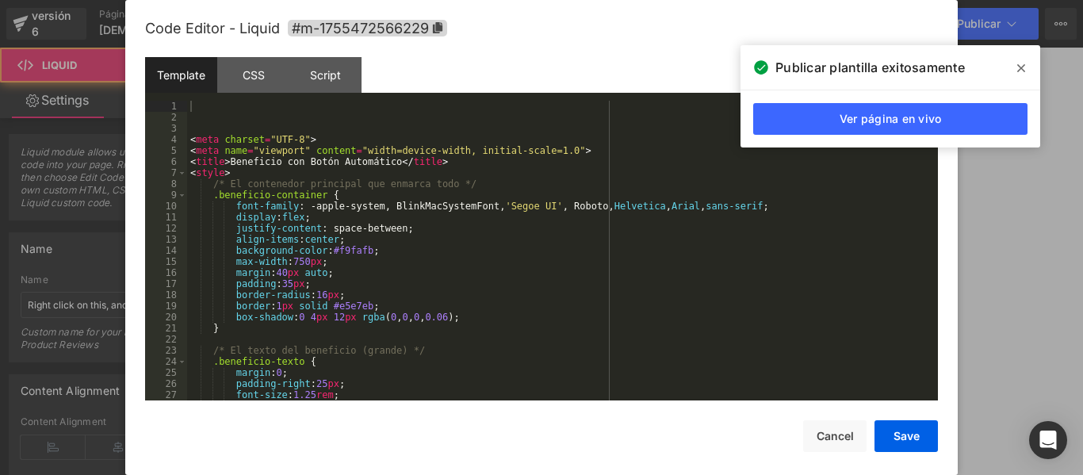
scroll to position [516, 0]
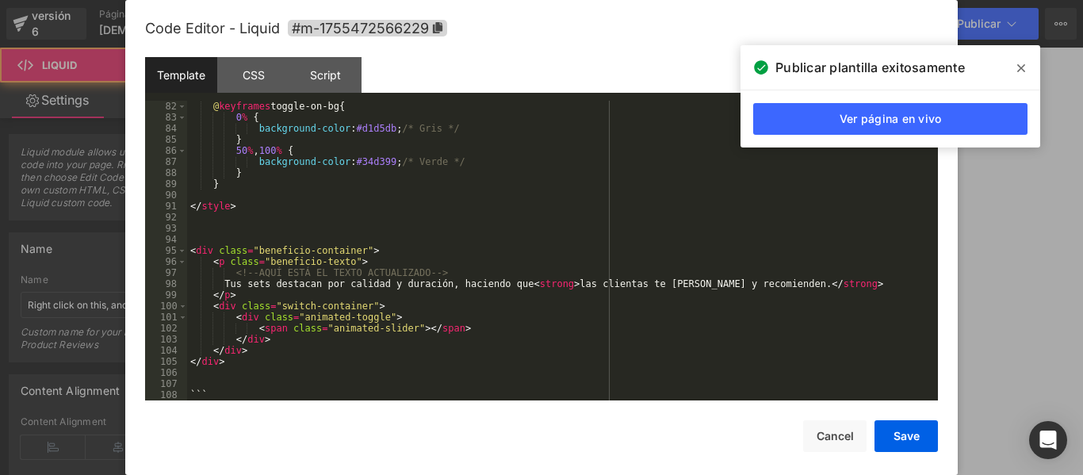
click at [212, 393] on div "@ keyframes toggle-on-bg { 0 % { background-color : #d1d5db ; /* Gris */ } 50 %…" at bounding box center [559, 262] width 744 height 322
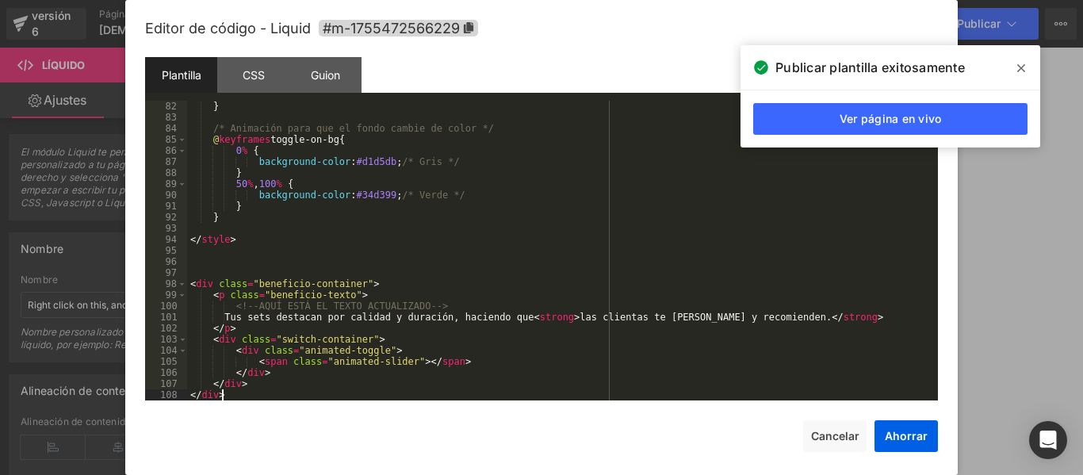
scroll to position [865, 0]
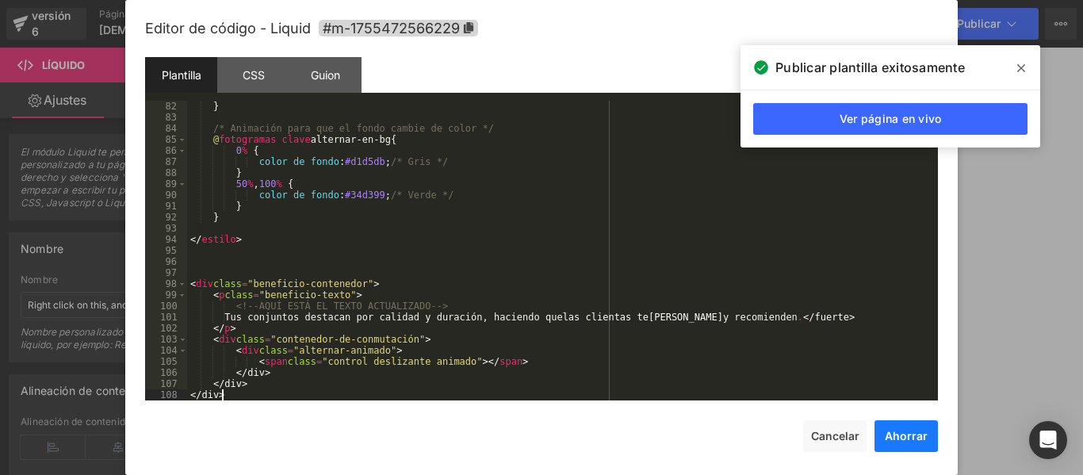
click at [913, 436] on font "Ahorrar" at bounding box center [905, 435] width 43 height 13
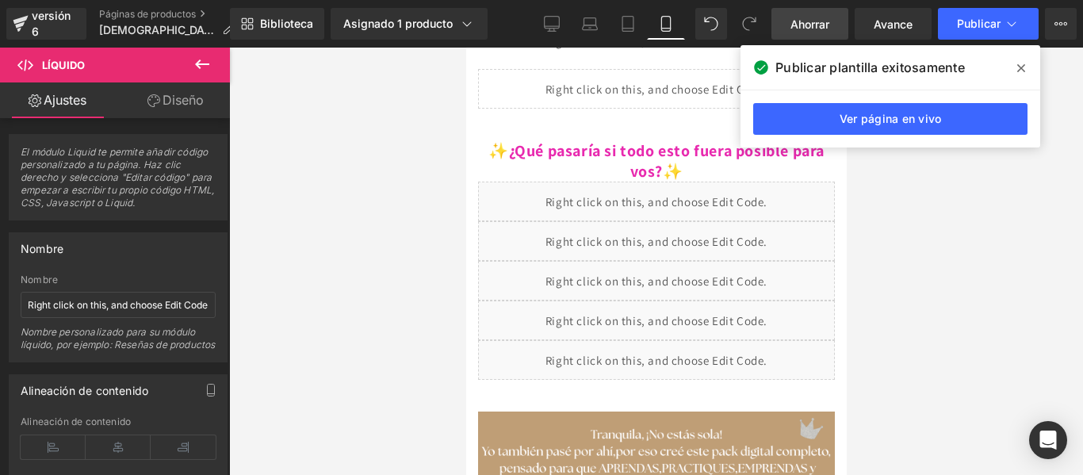
click at [860, 196] on div at bounding box center [656, 261] width 854 height 427
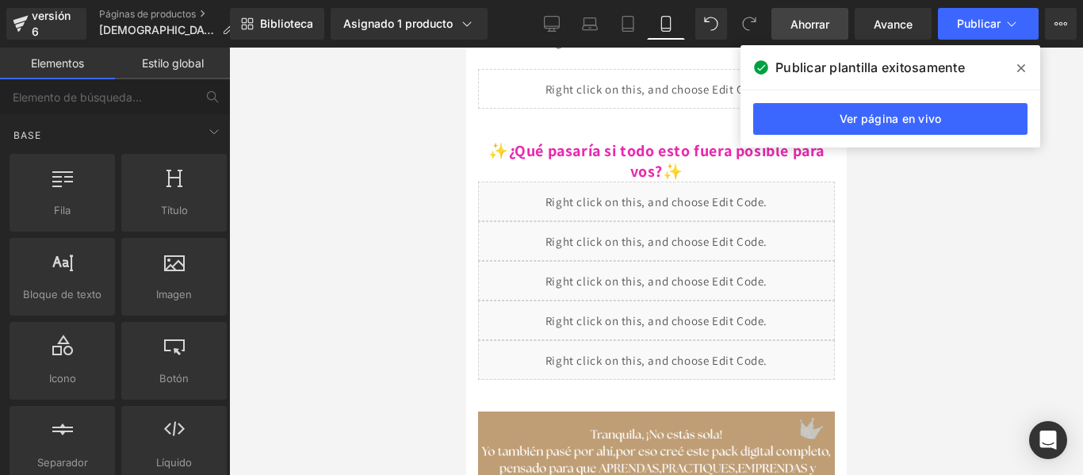
click at [812, 13] on link "Ahorrar" at bounding box center [809, 24] width 77 height 32
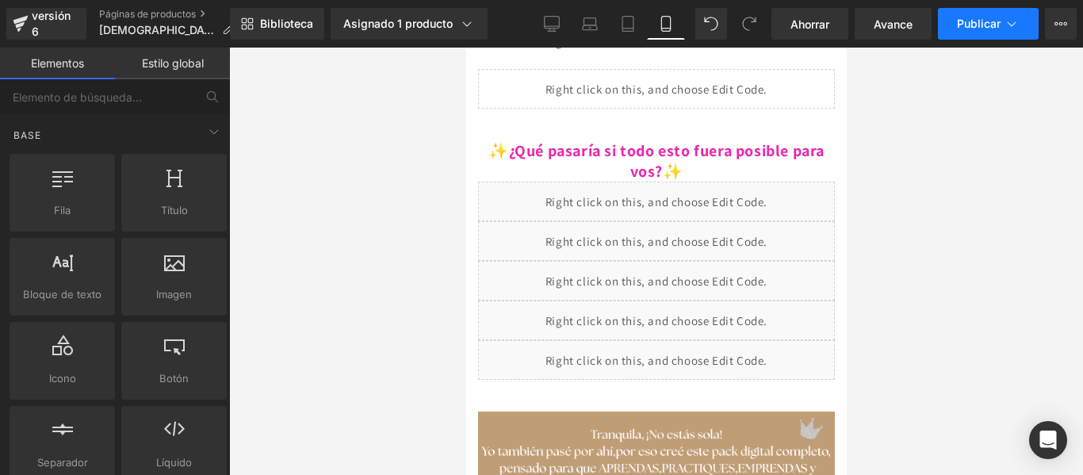
click at [967, 12] on button "Publicar" at bounding box center [988, 24] width 101 height 32
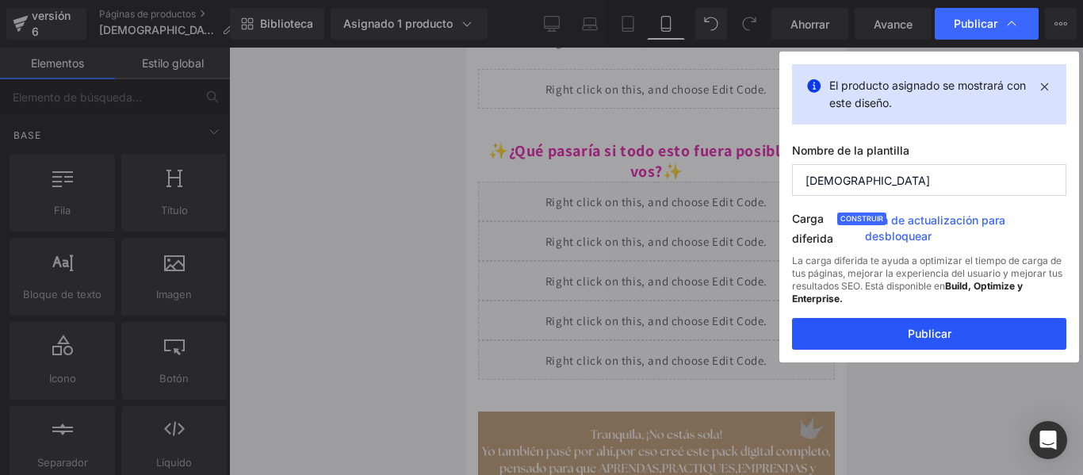
click at [916, 332] on font "Publicar" at bounding box center [929, 333] width 44 height 13
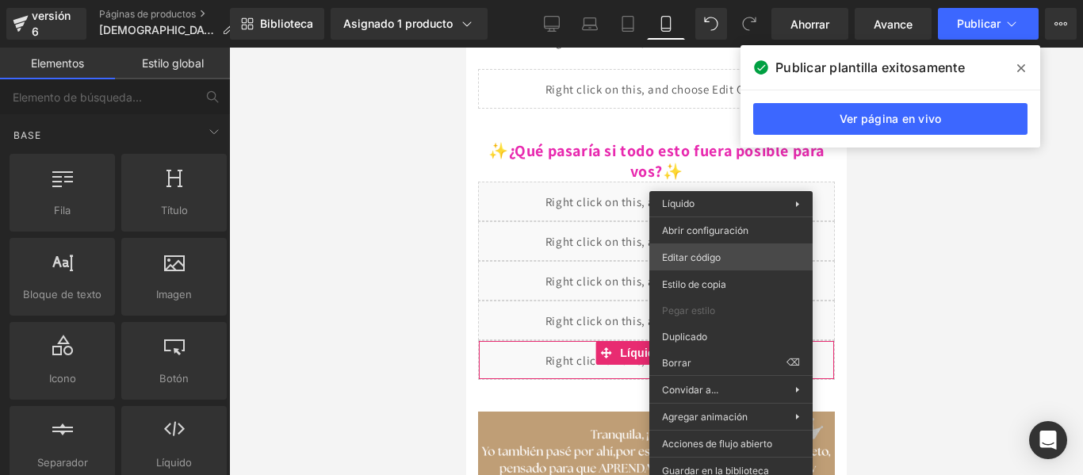
click at [716, 0] on div "Row Estás previsualizando cómo funciona el Reestilizará tu página. No puedes ed…" at bounding box center [541, 0] width 1083 height 0
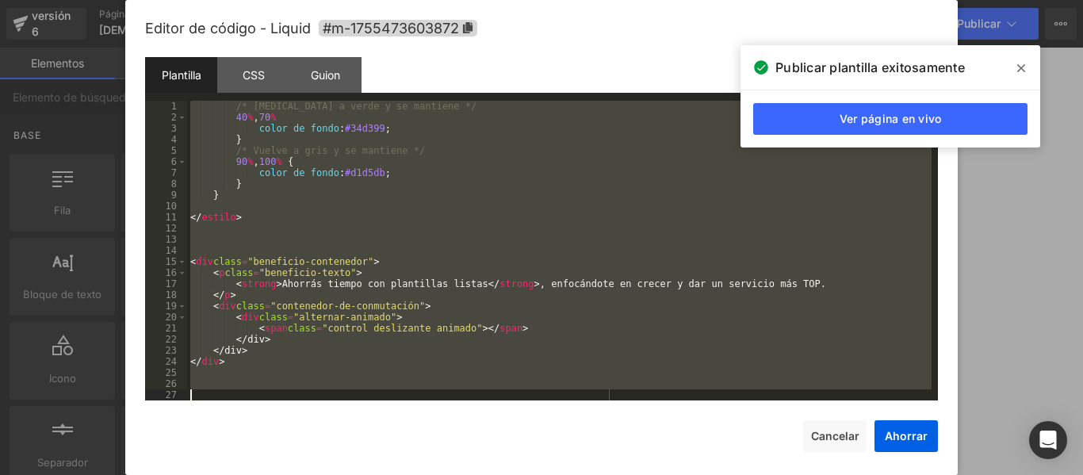
scroll to position [988, 0]
drag, startPoint x: 197, startPoint y: 105, endPoint x: 521, endPoint y: 416, distance: 449.0
click at [521, 416] on div "Editor de código - Liquid #m-1755473603872 Plantilla CSS Guion Datos 1 2 3 4 5 …" at bounding box center [541, 251] width 793 height 502
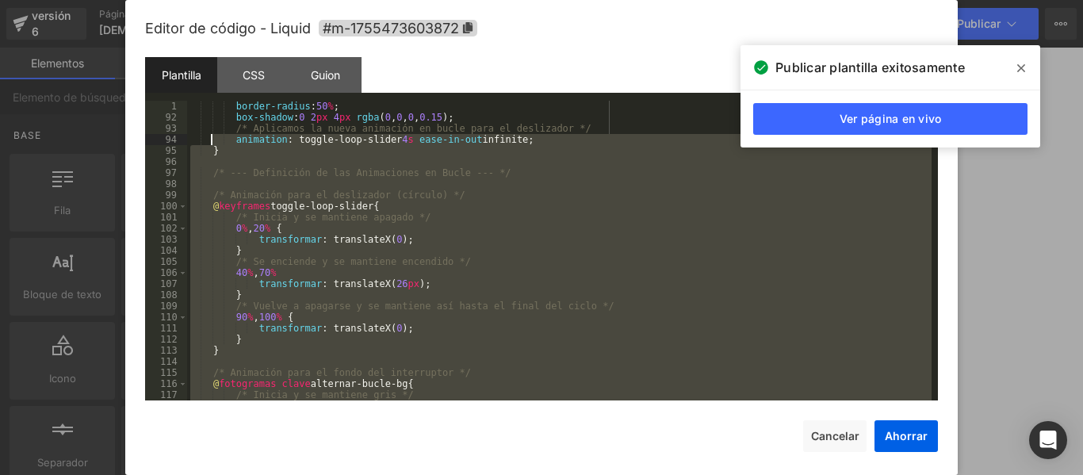
scroll to position [655, 0]
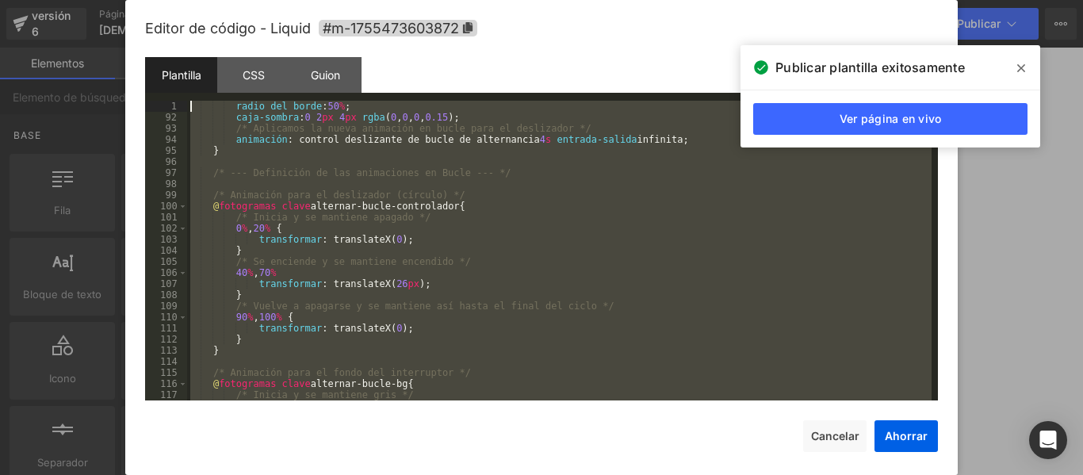
drag, startPoint x: 244, startPoint y: 396, endPoint x: 191, endPoint y: 105, distance: 295.7
click at [191, 105] on div "radio del borde : 50 % ; caja-sombra : 0 2 px 4 px rgba ( 0 , 0 , 0 , 0.15 ); /…" at bounding box center [559, 262] width 744 height 322
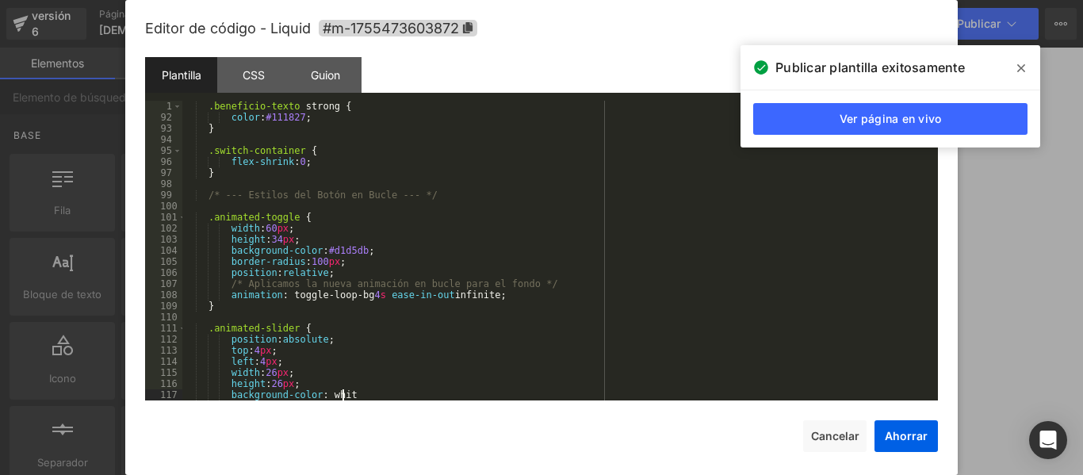
scroll to position [355, 0]
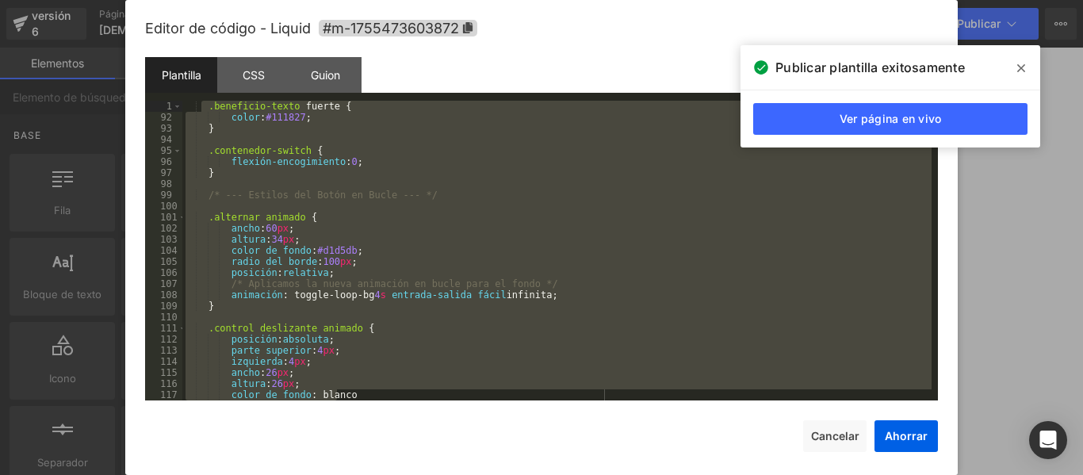
drag, startPoint x: 369, startPoint y: 395, endPoint x: 199, endPoint y: 105, distance: 336.0
click at [199, 105] on div ".beneficio-texto fuerte { color : #111827 ; } .contenedor-switch { flexión-enco…" at bounding box center [556, 262] width 749 height 322
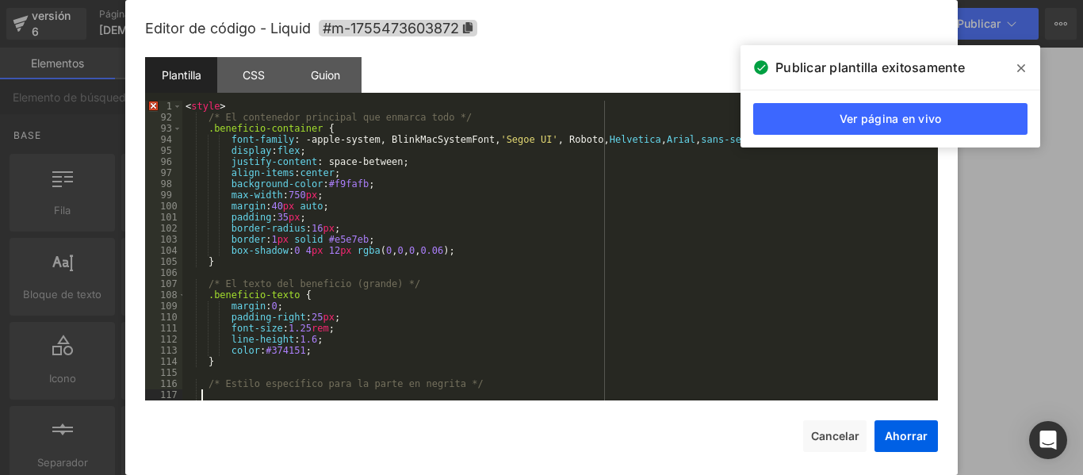
scroll to position [67, 0]
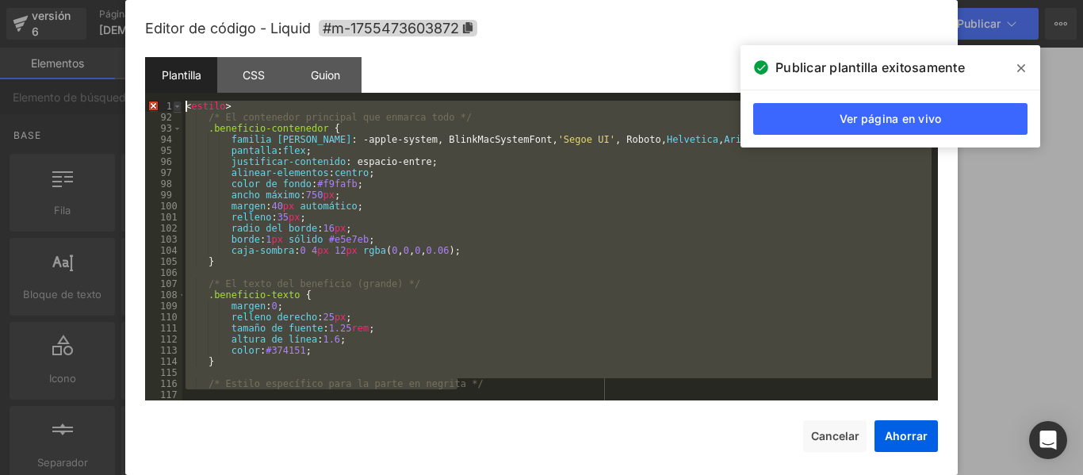
drag, startPoint x: 459, startPoint y: 387, endPoint x: 181, endPoint y: 101, distance: 398.5
click at [181, 101] on pre "1 92 93 94 95 96 97 98 99 100 101 102 103 104 105 106 107 108 109 110 111 112 1…" at bounding box center [541, 251] width 793 height 300
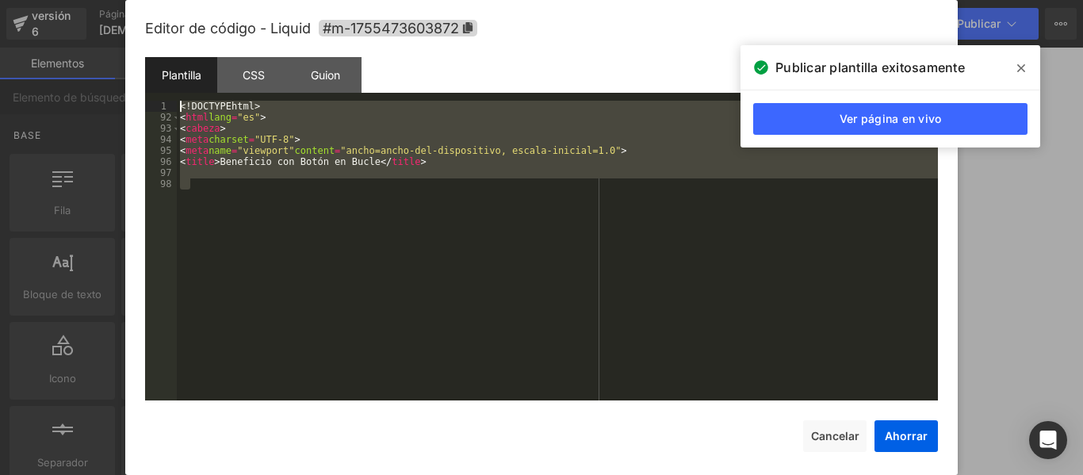
drag, startPoint x: 215, startPoint y: 218, endPoint x: 162, endPoint y: 79, distance: 148.2
click at [162, 79] on div "Plantilla CSS Guion Datos 1 92 93 94 95 96 97 98 <! DOCTYPE html > < html lang …" at bounding box center [541, 228] width 793 height 343
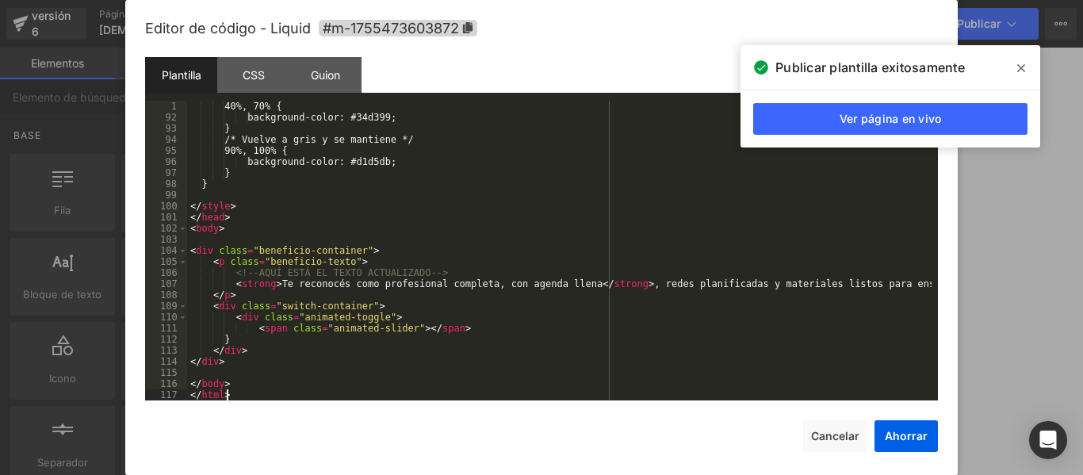
scroll to position [999, 0]
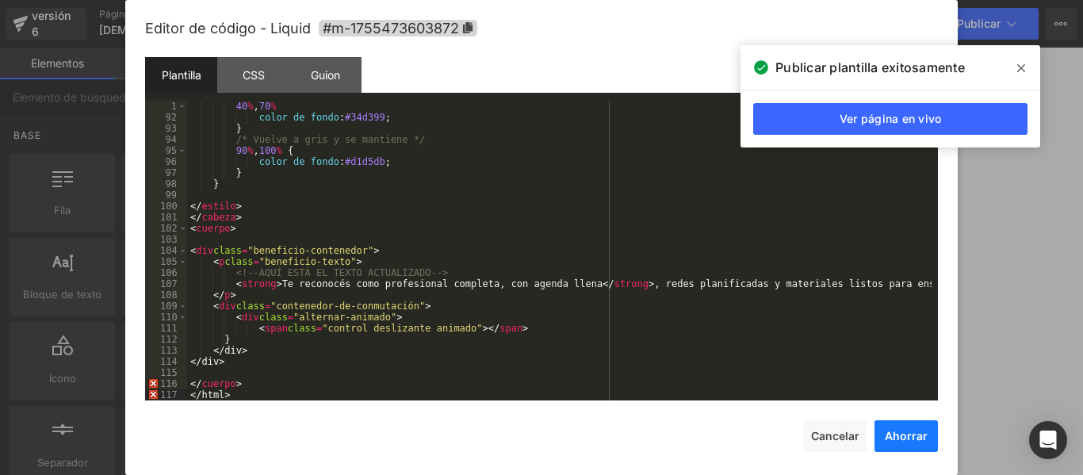
click at [909, 437] on font "Ahorrar" at bounding box center [905, 435] width 43 height 13
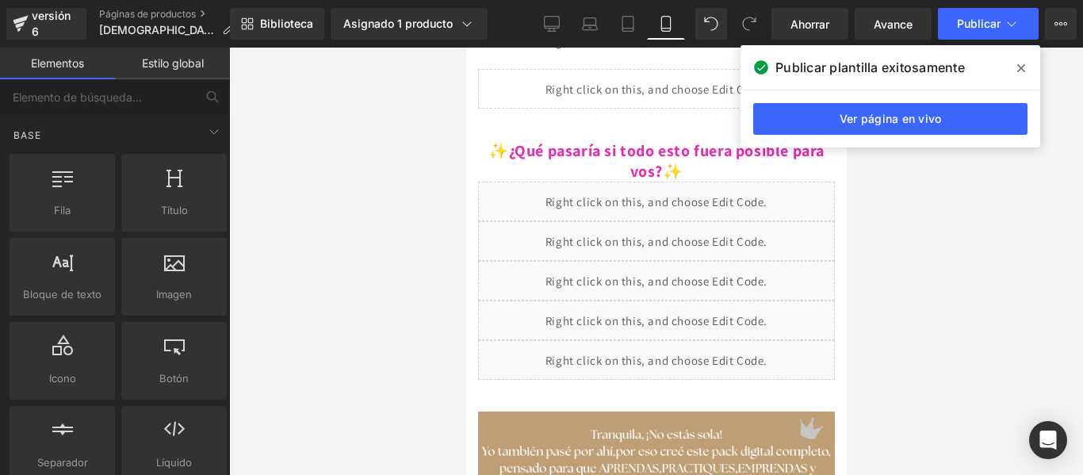
click at [1018, 69] on icon at bounding box center [1021, 68] width 8 height 13
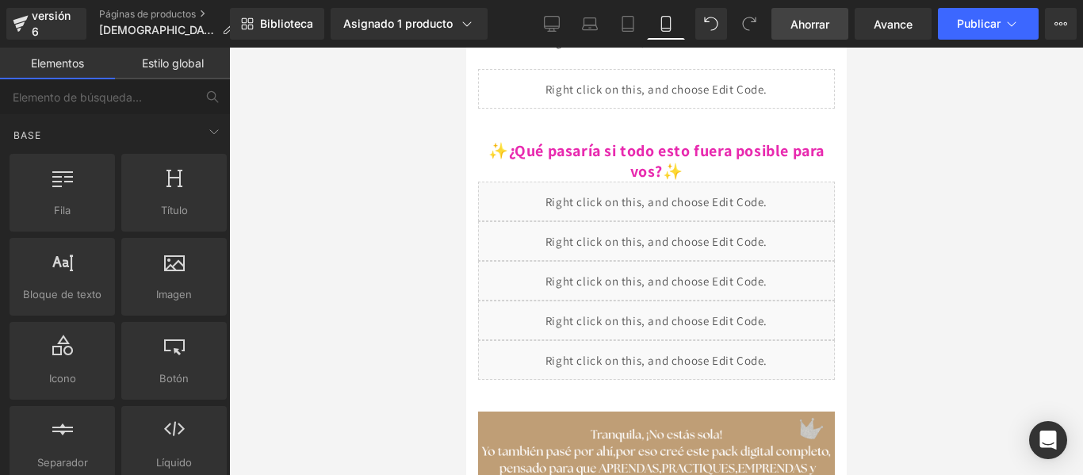
click at [805, 32] on span "Ahorrar" at bounding box center [809, 24] width 39 height 17
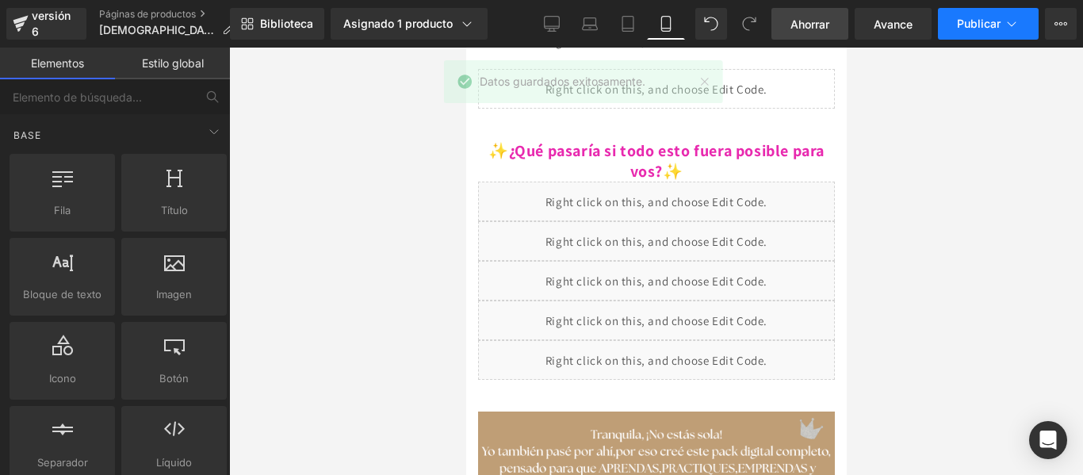
click at [978, 30] on button "Publicar" at bounding box center [988, 24] width 101 height 32
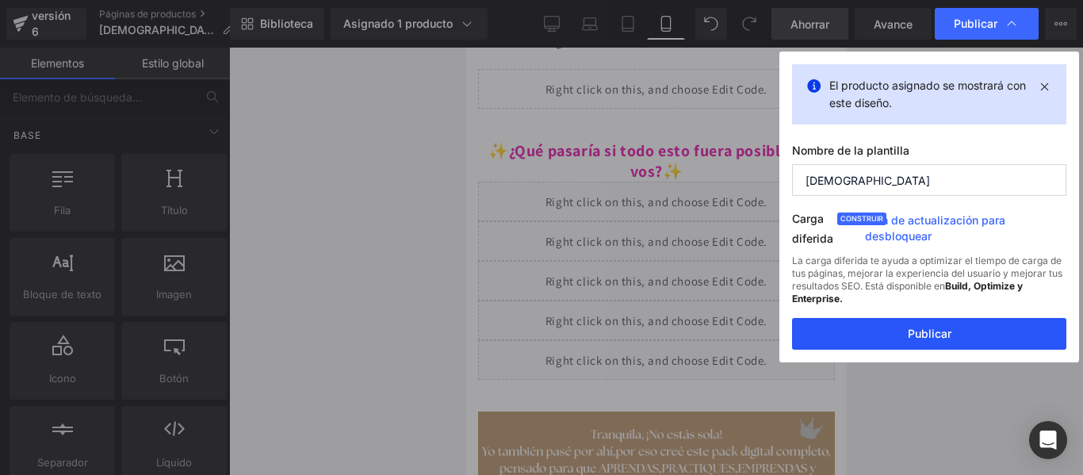
click at [960, 324] on button "Publicar" at bounding box center [929, 334] width 274 height 32
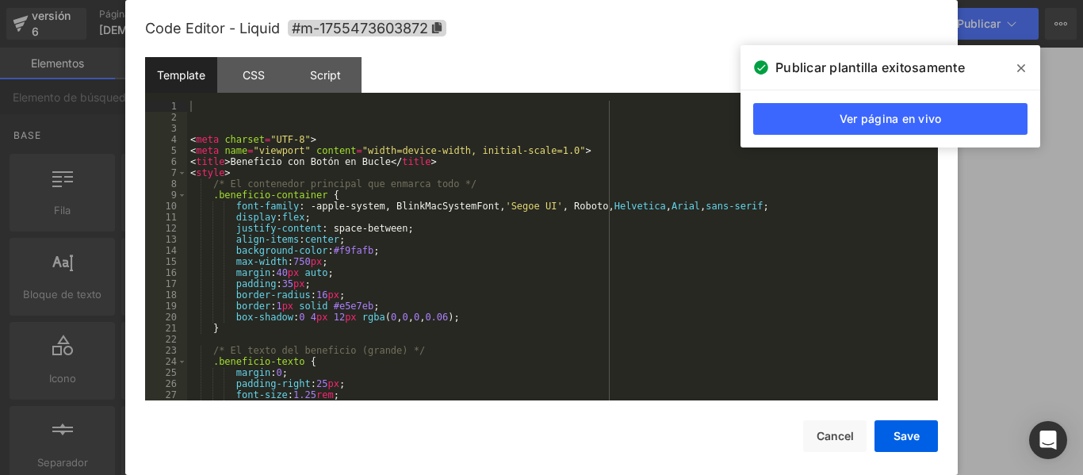
click at [706, 0] on div "Row Estás previsualizando cómo funciona el Reestilizará tu página. No puedes ed…" at bounding box center [541, 0] width 1083 height 0
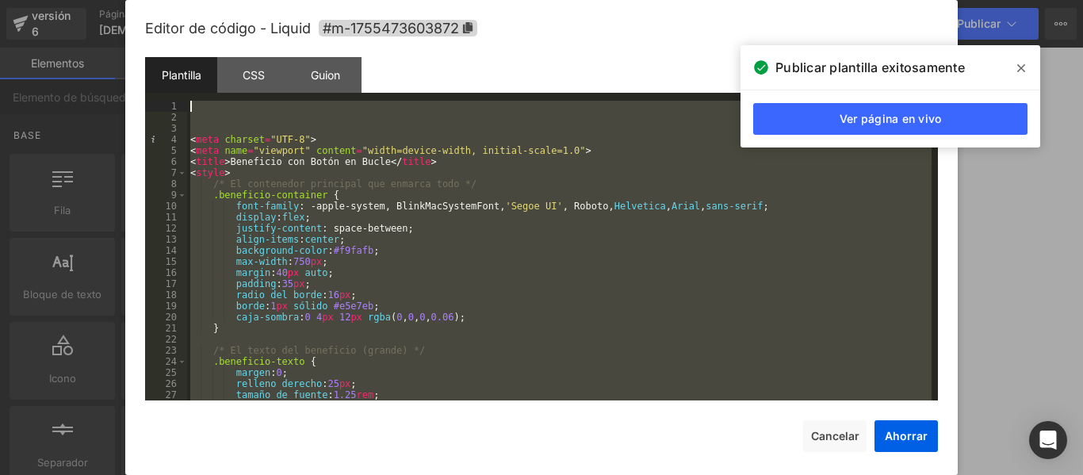
scroll to position [0, 0]
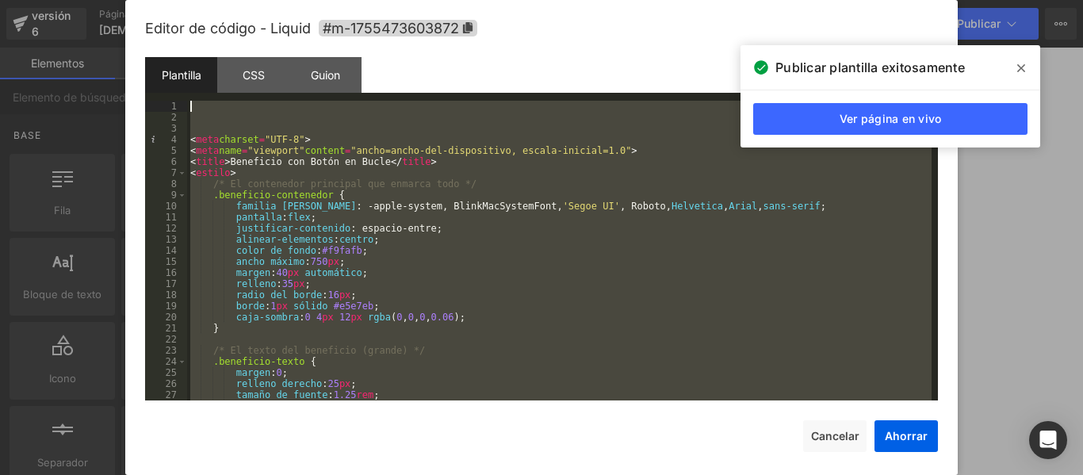
drag, startPoint x: 248, startPoint y: 393, endPoint x: 189, endPoint y: 98, distance: 300.6
click at [189, 98] on div "Plantilla CSS Guion Datos 1 2 3 4 5 6 7 8 9 10 11 12 13 14 15 16 17 18 19 20 21…" at bounding box center [541, 228] width 793 height 343
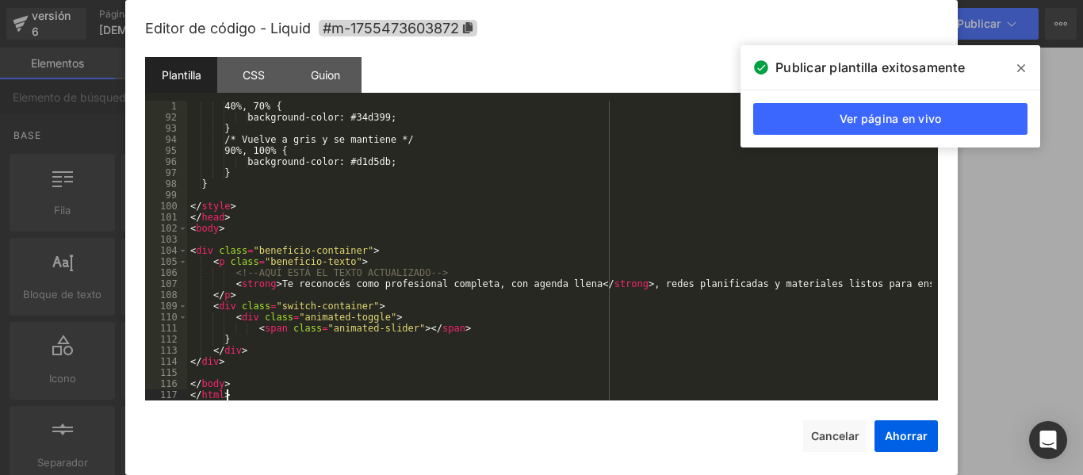
scroll to position [999, 0]
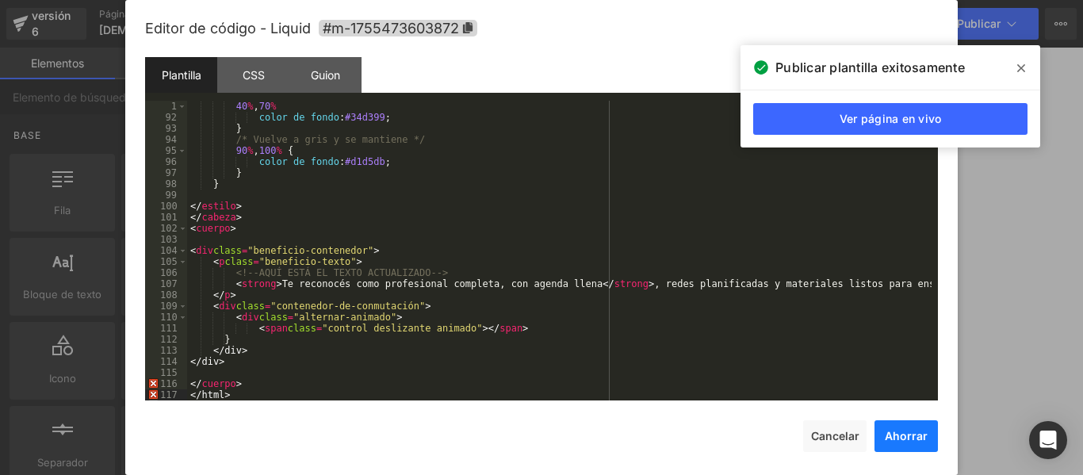
click at [908, 434] on font "Ahorrar" at bounding box center [905, 435] width 43 height 13
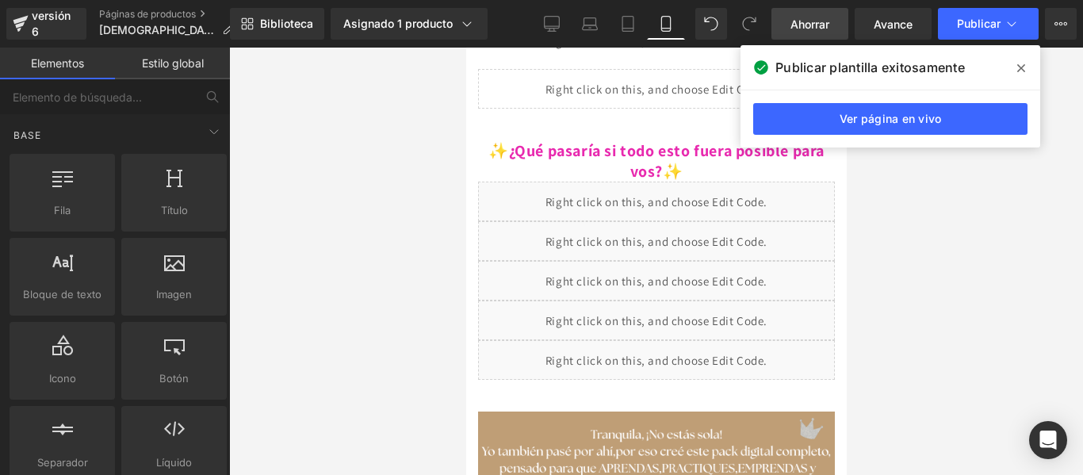
click at [1019, 67] on icon at bounding box center [1021, 68] width 8 height 8
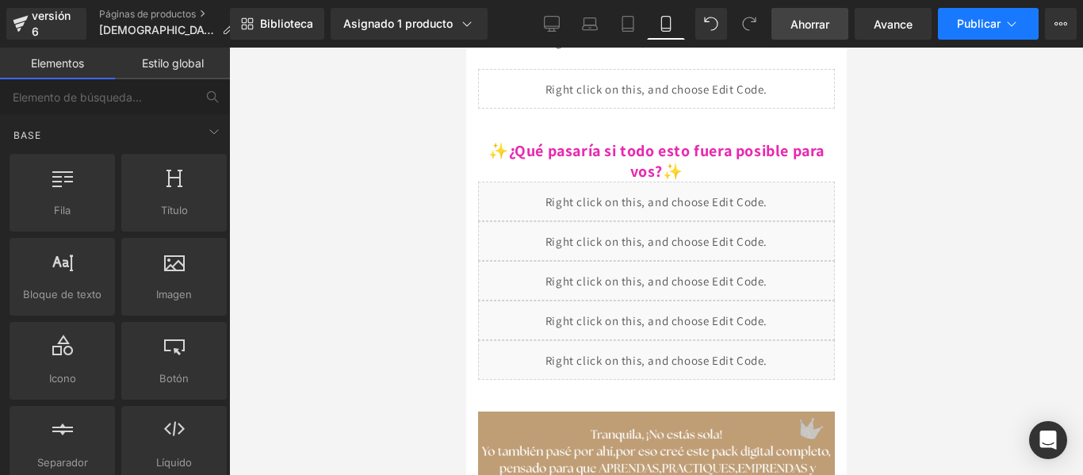
click at [988, 22] on font "Publicar" at bounding box center [979, 23] width 44 height 13
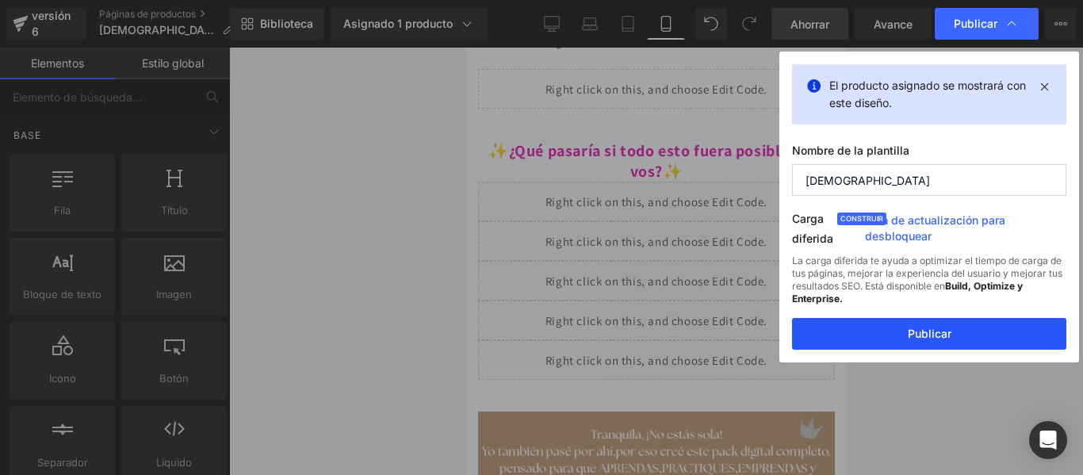
drag, startPoint x: 927, startPoint y: 332, endPoint x: 368, endPoint y: 179, distance: 580.1
click at [927, 332] on font "Publicar" at bounding box center [929, 333] width 44 height 13
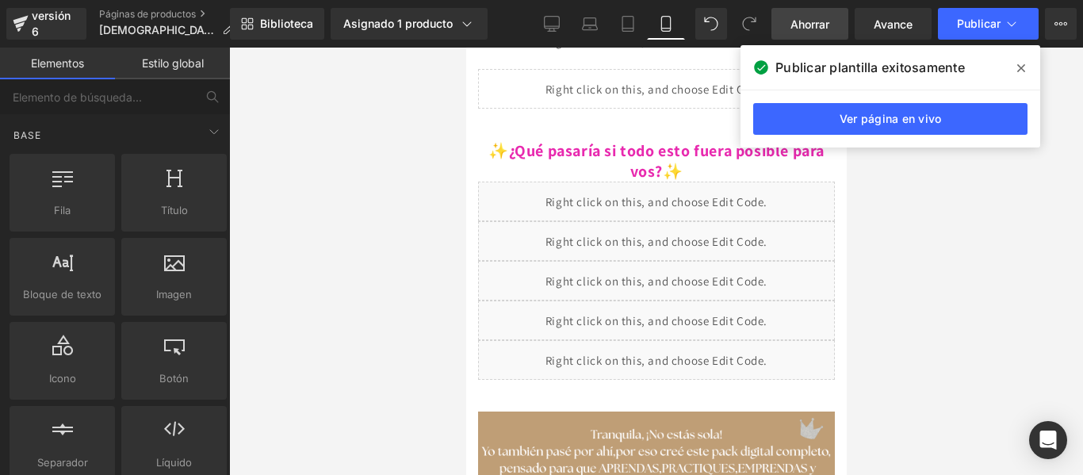
click at [1020, 72] on icon at bounding box center [1021, 68] width 8 height 13
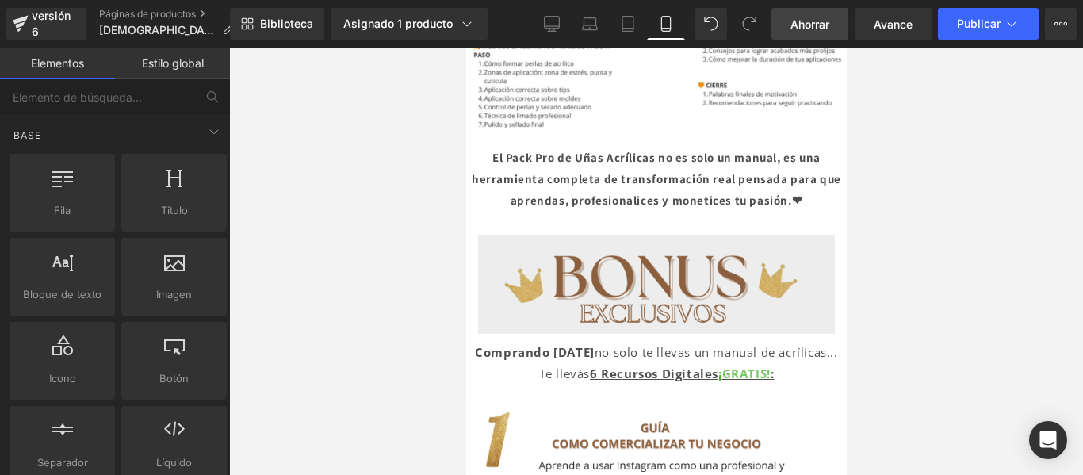
scroll to position [0, 0]
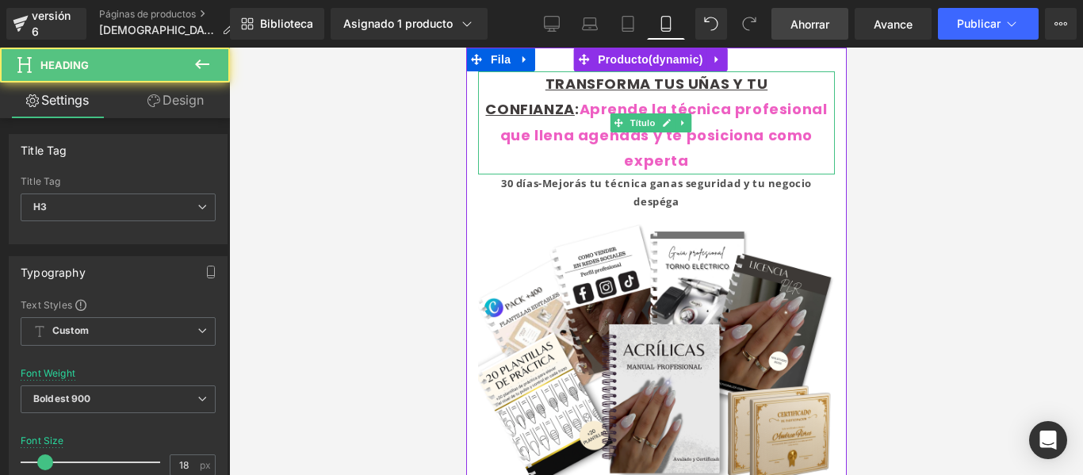
click at [797, 138] on div "TRANSFORMA TUS UÑAS Y TU CONFIANZA : Aprende la técnica profesional que llena a…" at bounding box center [655, 122] width 357 height 103
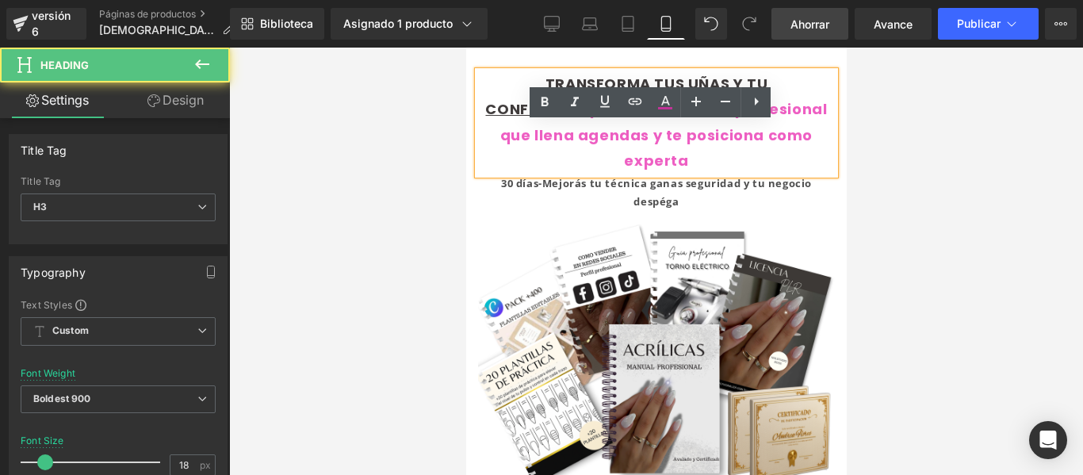
click at [889, 174] on div at bounding box center [656, 261] width 854 height 427
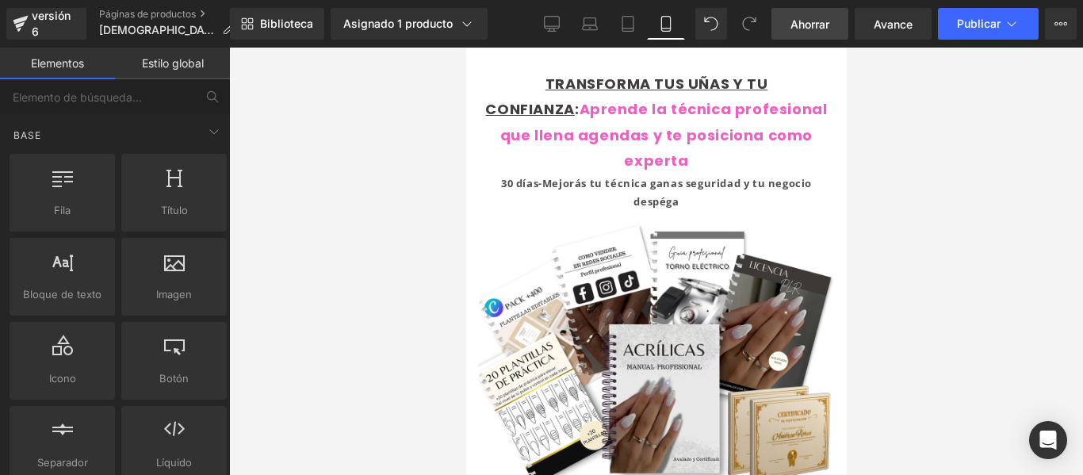
scroll to position [338, 0]
